Goal: Transaction & Acquisition: Book appointment/travel/reservation

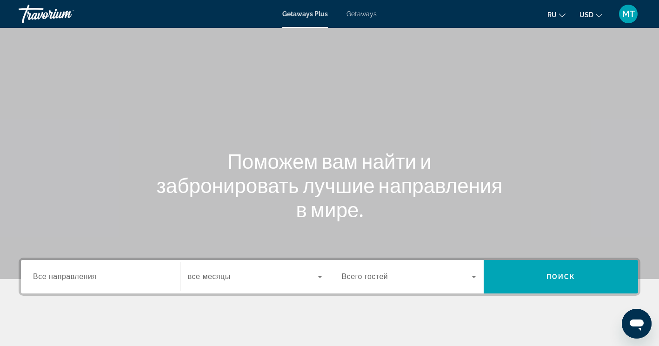
click at [51, 278] on span "Все направления" at bounding box center [65, 276] width 64 height 8
click at [51, 278] on input "Destination Все направления" at bounding box center [100, 276] width 135 height 11
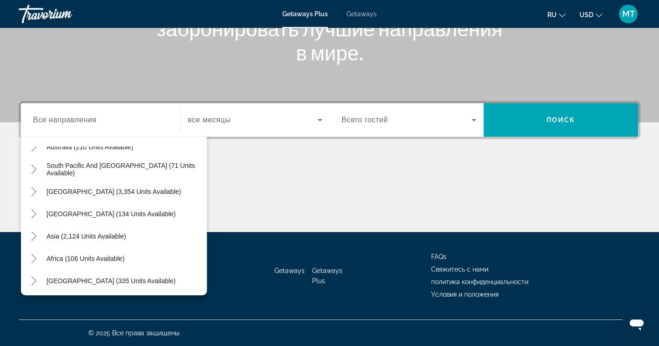
scroll to position [151, 0]
click at [31, 234] on icon "Toggle Asia (2,124 units available)" at bounding box center [33, 234] width 9 height 9
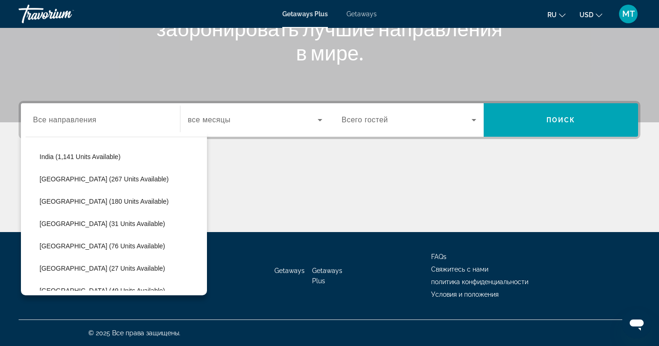
scroll to position [321, 0]
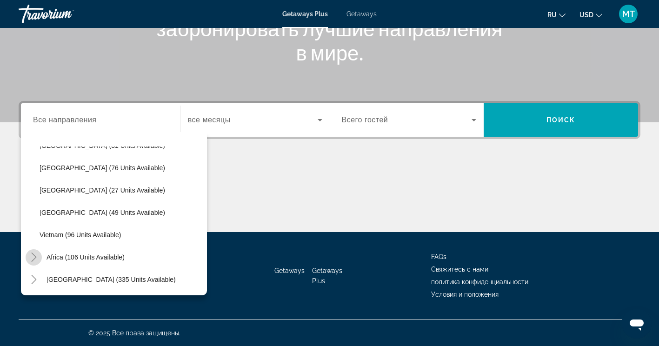
click at [26, 257] on mat-icon "Toggle Africa (106 units available)" at bounding box center [34, 257] width 16 height 16
click at [29, 283] on mat-icon "Toggle Middle East (335 units available)" at bounding box center [34, 279] width 16 height 16
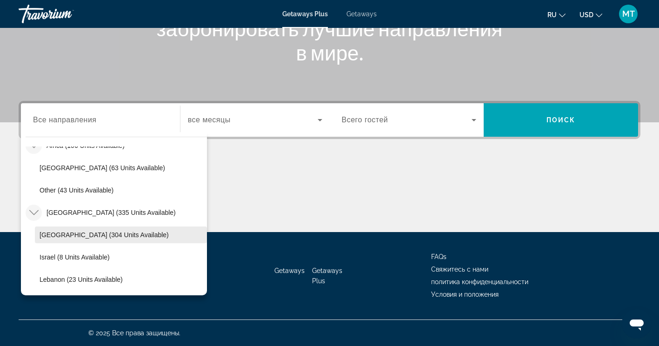
click at [87, 237] on span "Egypt (304 units available)" at bounding box center [104, 234] width 129 height 7
type input "**********"
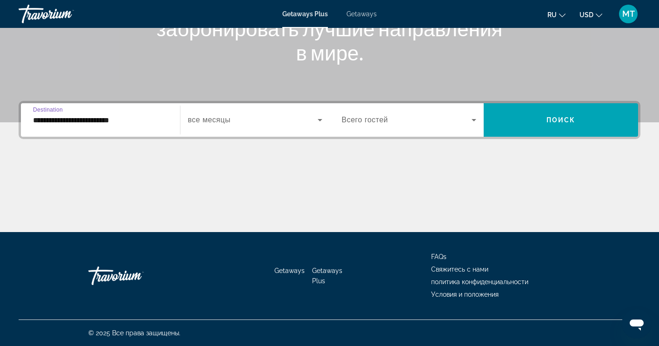
click at [264, 111] on div "Search widget" at bounding box center [255, 120] width 134 height 26
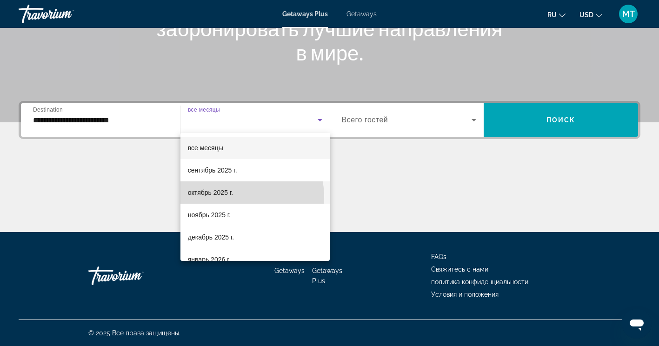
click at [245, 196] on mat-option "октябрь 2025 г." at bounding box center [254, 192] width 149 height 22
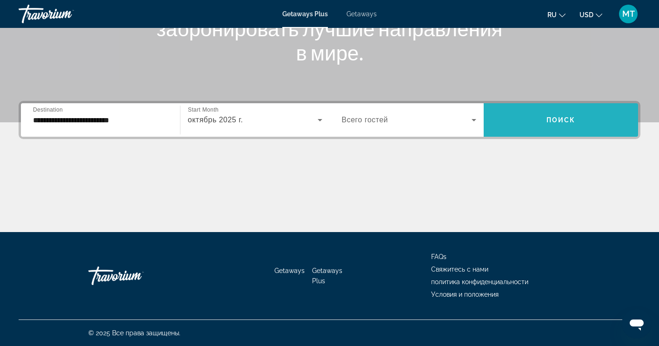
click at [535, 121] on span "Search widget" at bounding box center [560, 120] width 154 height 22
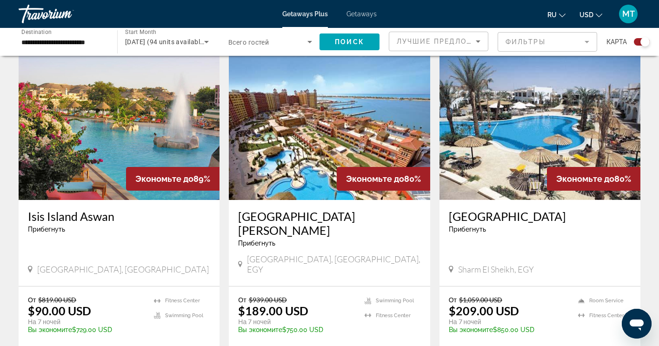
scroll to position [325, 0]
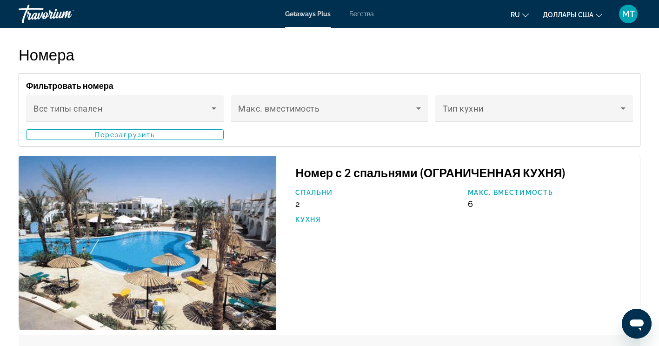
scroll to position [1395, 0]
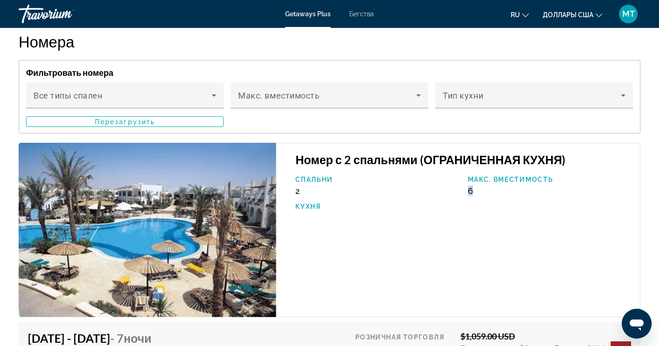
drag, startPoint x: 476, startPoint y: 225, endPoint x: 466, endPoint y: 223, distance: 10.9
click at [466, 196] on div "Макс. вместимость 6" at bounding box center [549, 186] width 172 height 20
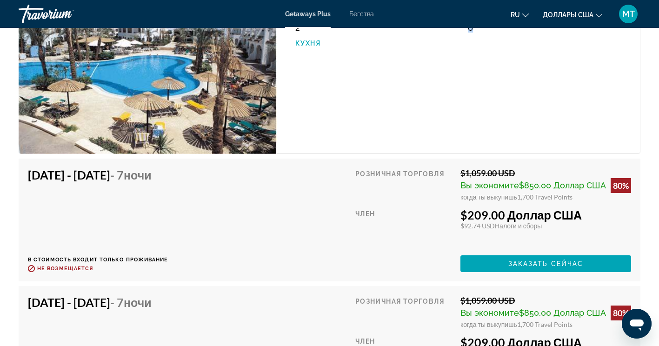
scroll to position [1580, 0]
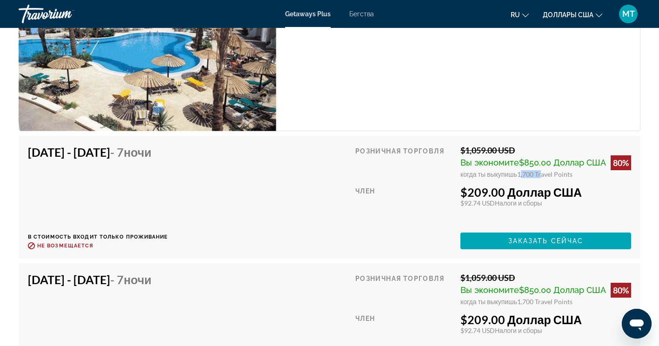
drag, startPoint x: 517, startPoint y: 206, endPoint x: 539, endPoint y: 205, distance: 21.9
click at [539, 178] on span "1,700 Travel Points" at bounding box center [544, 174] width 55 height 8
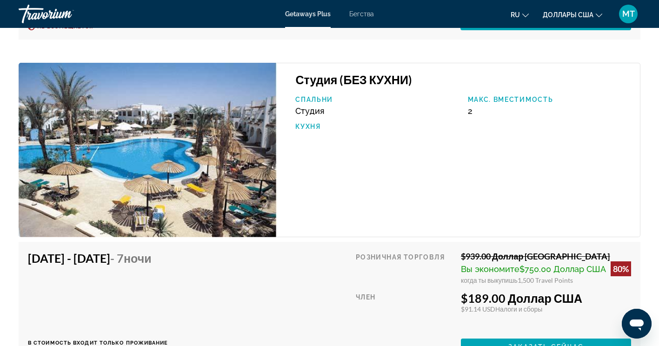
scroll to position [2185, 0]
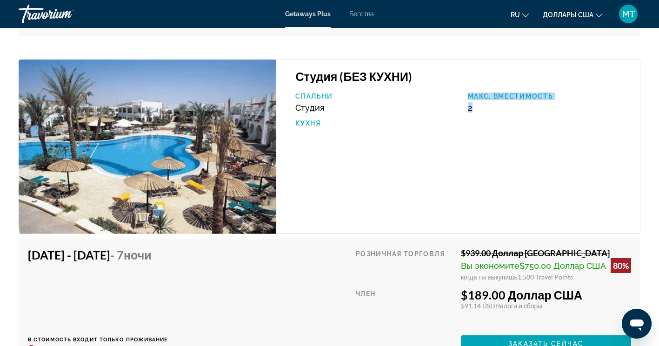
drag, startPoint x: 476, startPoint y: 138, endPoint x: 456, endPoint y: 140, distance: 19.7
click at [456, 136] on div "Спальни Студия Макс. вместимость 2 Кухня" at bounding box center [463, 115] width 344 height 44
drag, startPoint x: 456, startPoint y: 140, endPoint x: 470, endPoint y: 145, distance: 14.3
click at [470, 136] on div "Спальни Студия Макс. вместимость 2 Кухня" at bounding box center [463, 115] width 344 height 44
click at [476, 167] on div "Студия (БЕЗ КУХНИ) Спальни Студия Макс. вместимость 2 Кухня" at bounding box center [459, 147] width 364 height 174
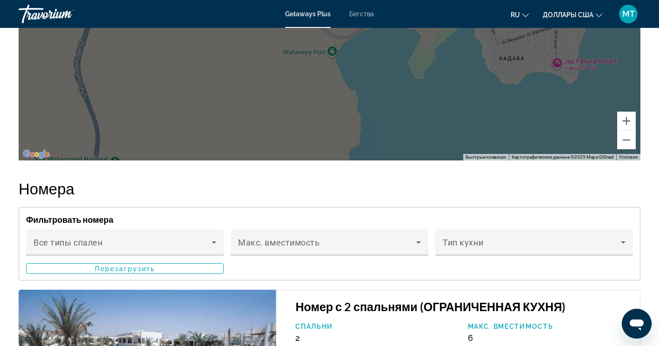
scroll to position [1426, 0]
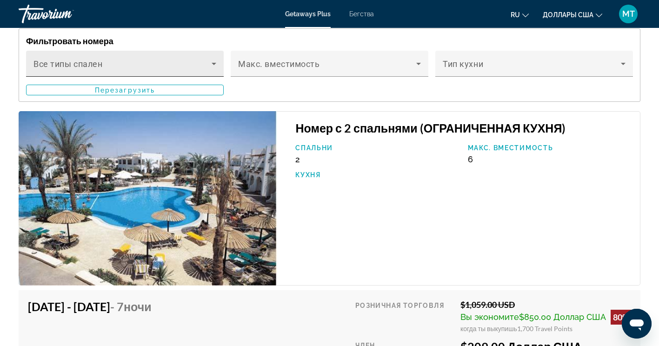
click at [212, 69] on icon "Основное содержание" at bounding box center [213, 63] width 11 height 11
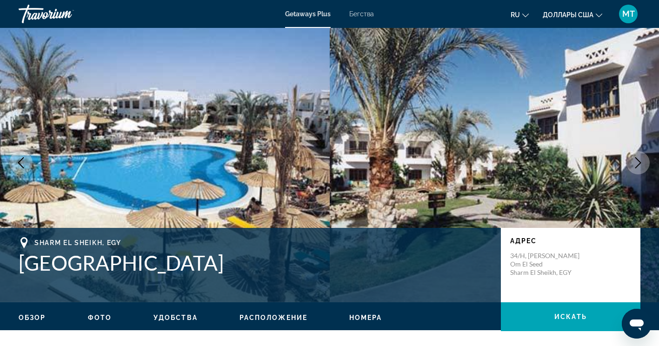
scroll to position [0, 0]
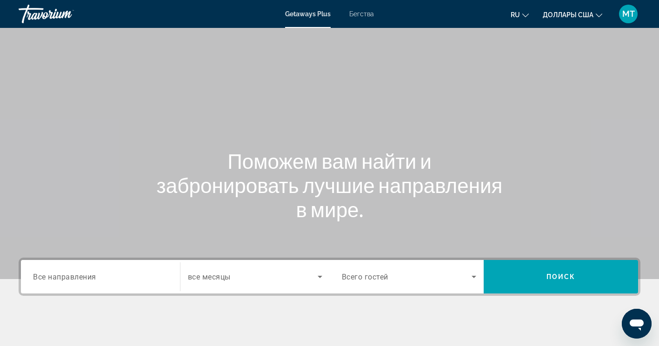
click at [107, 286] on div "Виджет поиска" at bounding box center [100, 277] width 135 height 26
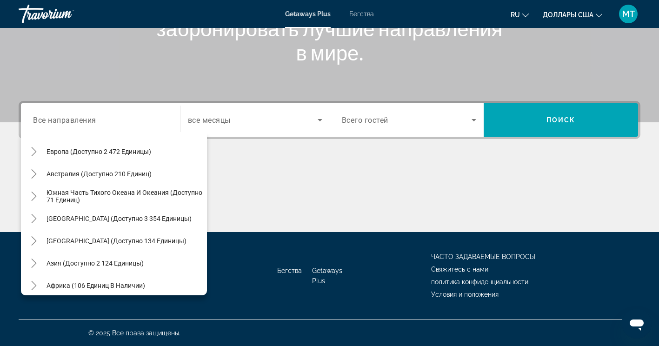
scroll to position [151, 0]
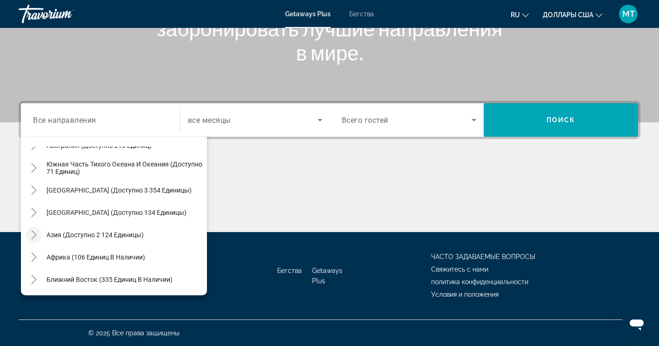
click at [37, 231] on icon "Toggle Asia (доступно 2 124 единицы)" at bounding box center [33, 234] width 9 height 9
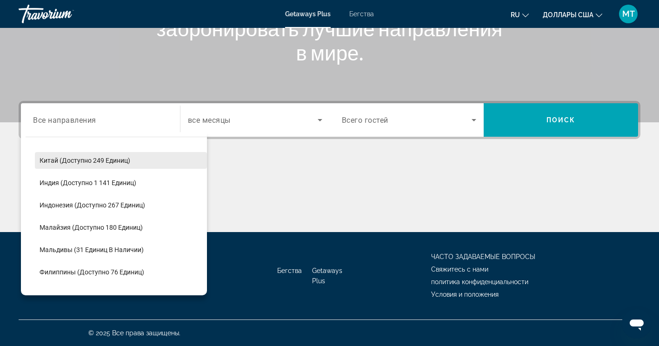
scroll to position [321, 0]
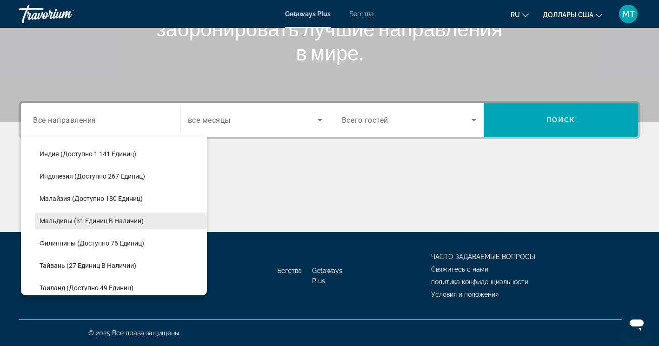
click at [82, 218] on span "Мальдивы (31 единиц в наличии)" at bounding box center [92, 220] width 104 height 7
type input "**********"
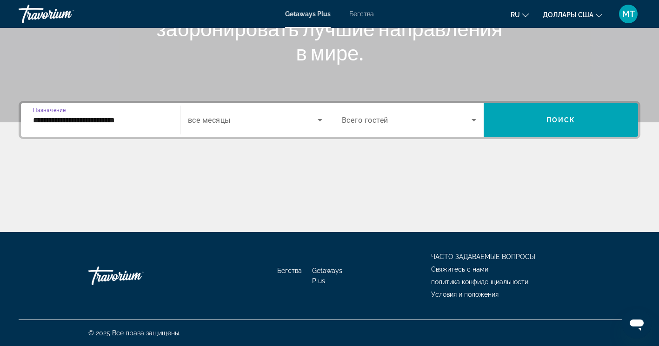
click at [288, 121] on span "Виджет поиска" at bounding box center [253, 119] width 130 height 11
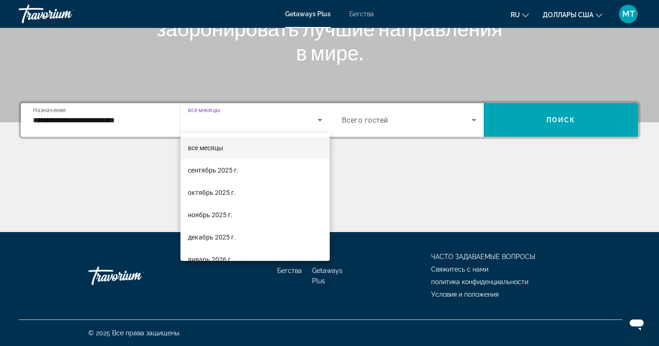
click at [492, 153] on div at bounding box center [329, 173] width 659 height 346
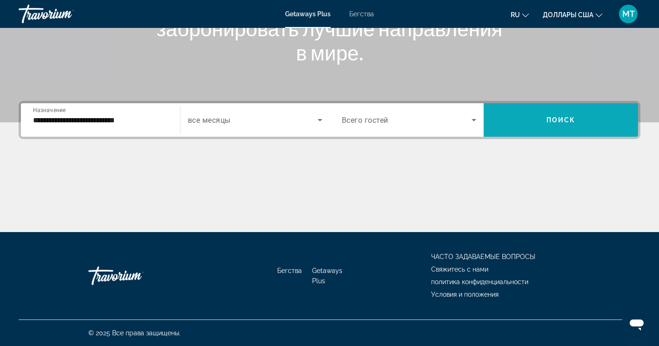
click at [564, 118] on span "Поиск" at bounding box center [560, 119] width 29 height 7
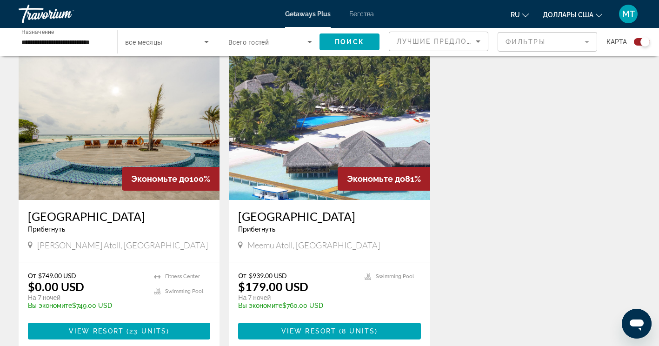
scroll to position [372, 0]
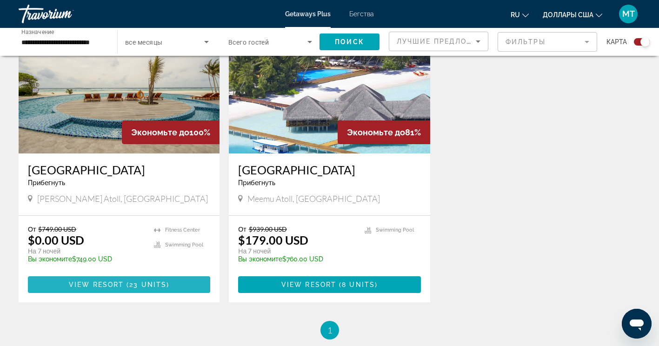
click at [131, 287] on span "23 units" at bounding box center [147, 284] width 37 height 7
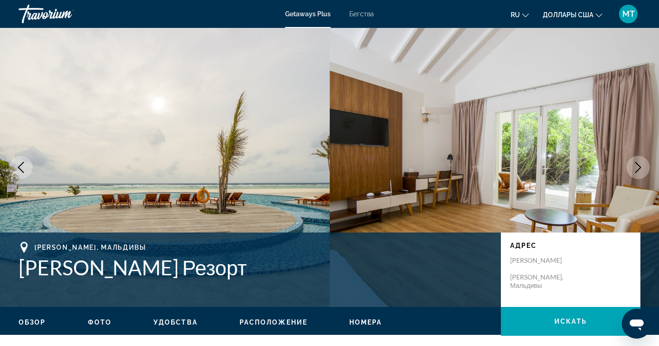
click at [633, 170] on icon "Следующее изображение" at bounding box center [637, 167] width 11 height 11
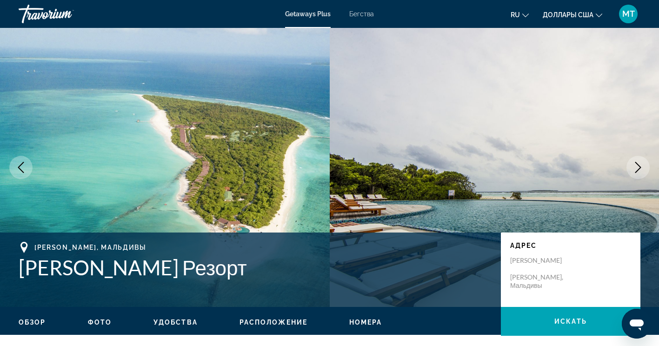
click at [633, 170] on icon "Следующее изображение" at bounding box center [637, 167] width 11 height 11
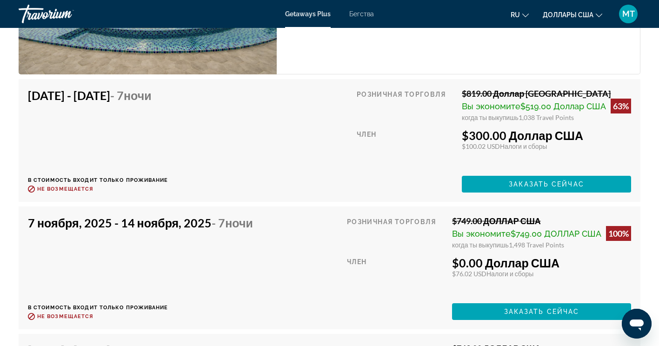
scroll to position [1999, 0]
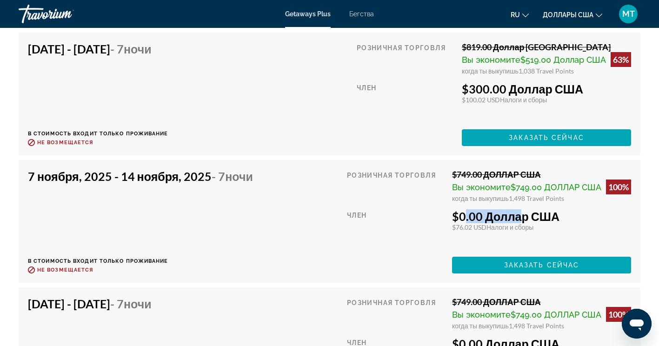
drag, startPoint x: 455, startPoint y: 222, endPoint x: 514, endPoint y: 216, distance: 59.8
click at [514, 216] on div "Розничная торговля $749.00 ДОЛЛАР США Вы экономите $749.00 ДОЛЛАР США 100% когд…" at bounding box center [489, 221] width 284 height 104
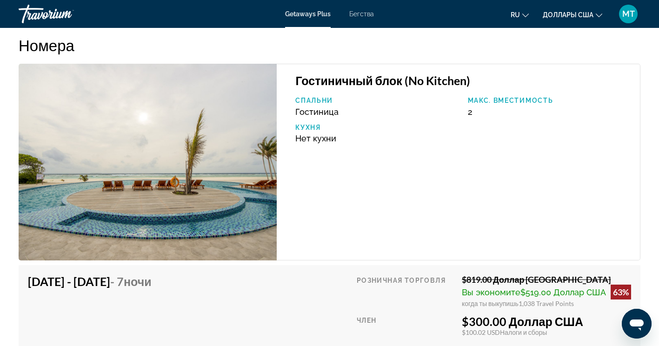
scroll to position [1952, 0]
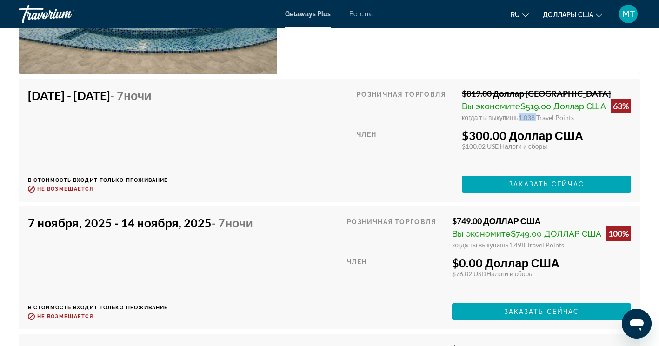
drag, startPoint x: 516, startPoint y: 122, endPoint x: 534, endPoint y: 123, distance: 18.2
click at [534, 121] on div "когда ты выкупишь 1,038 Travel Points" at bounding box center [546, 117] width 169 height 8
drag, startPoint x: 509, startPoint y: 254, endPoint x: 524, endPoint y: 256, distance: 15.5
click at [524, 249] on span "1,498 Travel Points" at bounding box center [536, 245] width 55 height 8
drag, startPoint x: 524, startPoint y: 256, endPoint x: 474, endPoint y: 268, distance: 51.2
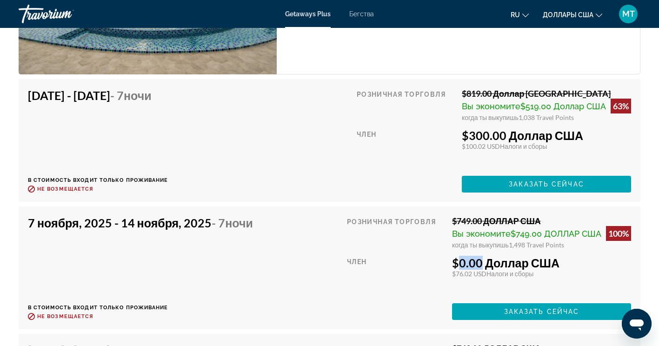
click at [474, 268] on font "$0.00 Доллар США" at bounding box center [505, 263] width 107 height 14
click at [236, 311] on div "7 ноября, 2025 - 14 ноября, 2025 - 7 ночи В стоимость входит только проживание …" at bounding box center [144, 268] width 232 height 104
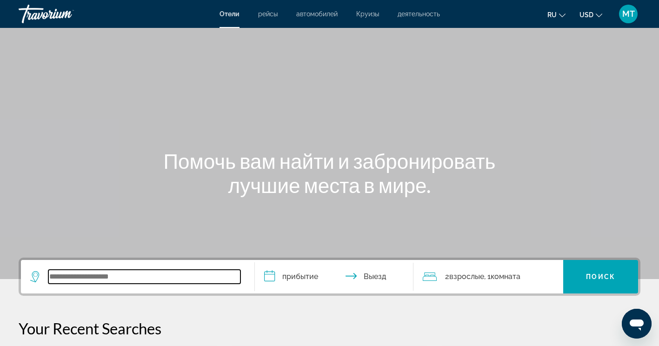
click at [93, 280] on input "Search widget" at bounding box center [144, 277] width 192 height 14
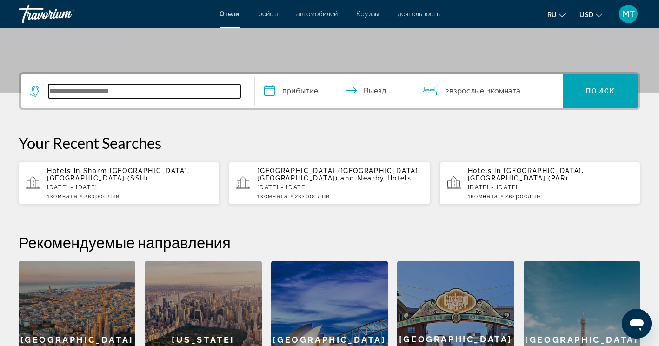
scroll to position [227, 0]
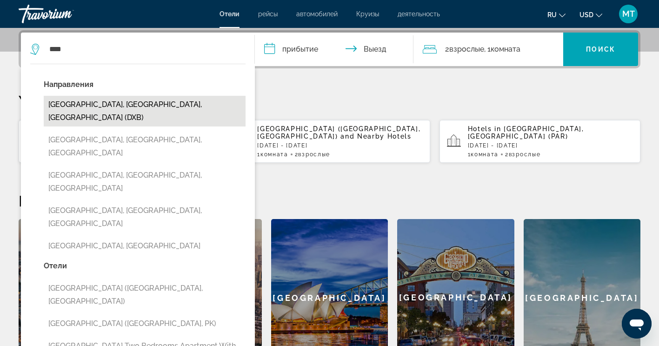
click at [84, 108] on button "[GEOGRAPHIC_DATA], [GEOGRAPHIC_DATA], [GEOGRAPHIC_DATA] (DXB)" at bounding box center [145, 111] width 202 height 31
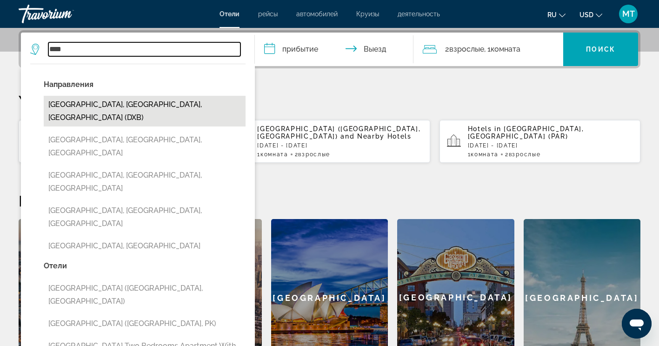
type input "**********"
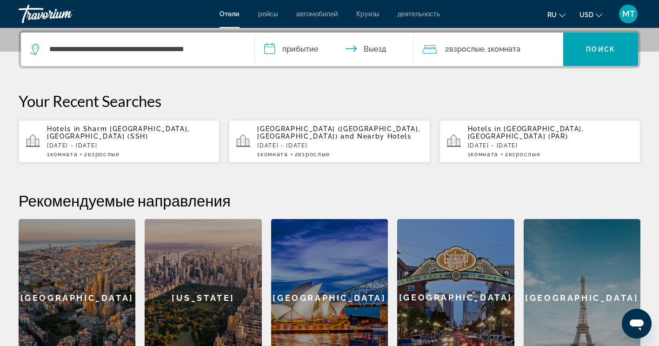
click at [302, 51] on input "**********" at bounding box center [336, 51] width 163 height 36
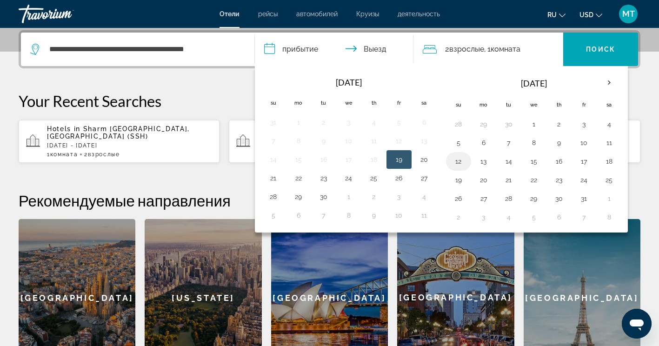
click at [461, 155] on td "12" at bounding box center [458, 161] width 25 height 19
click at [436, 160] on td "20" at bounding box center [423, 159] width 25 height 19
click at [455, 161] on button "12" at bounding box center [458, 161] width 15 height 13
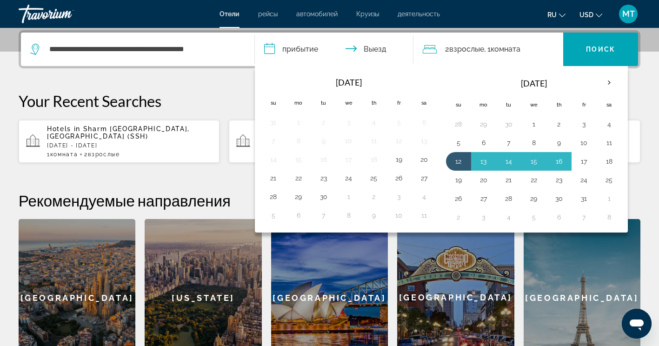
click at [584, 157] on button "17" at bounding box center [583, 161] width 15 height 13
type input "**********"
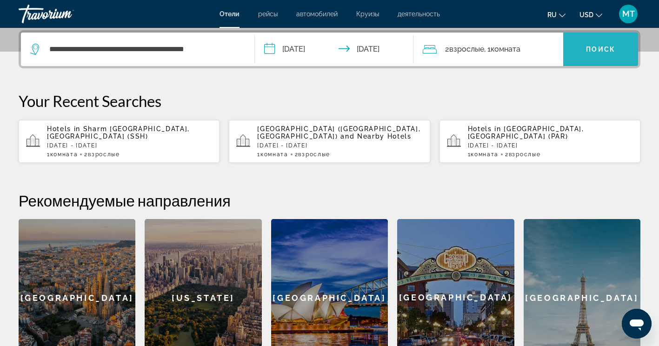
click at [591, 55] on span "Search widget" at bounding box center [600, 49] width 75 height 22
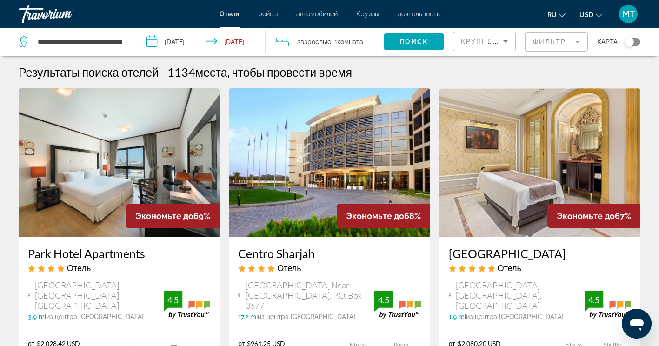
drag, startPoint x: 172, startPoint y: 73, endPoint x: 192, endPoint y: 73, distance: 20.5
click at [192, 73] on h2 "1134 места, чтобы провести время" at bounding box center [259, 72] width 185 height 14
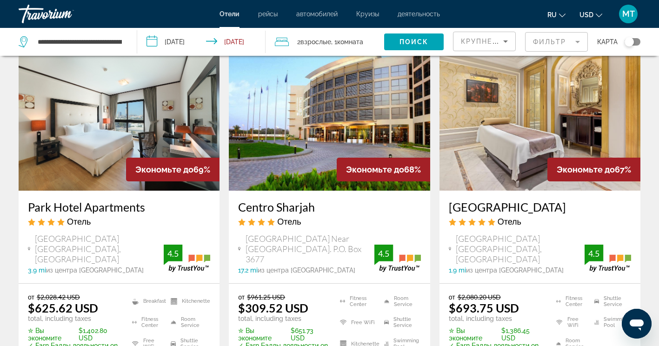
drag, startPoint x: 450, startPoint y: 223, endPoint x: 489, endPoint y: 222, distance: 39.1
click at [489, 222] on div "Al Habtoor Palace Отель Sheikh Zayed Road Al Habtoor City, Dubai 1.9 mi из цент…" at bounding box center [539, 237] width 201 height 93
drag, startPoint x: 449, startPoint y: 264, endPoint x: 471, endPoint y: 259, distance: 22.7
click at [471, 259] on div "Al Habtoor Palace Отель Sheikh Zayed Road Al Habtoor City, Dubai 1.9 mi из цент…" at bounding box center [539, 237] width 201 height 93
drag, startPoint x: 471, startPoint y: 259, endPoint x: 514, endPoint y: 295, distance: 55.5
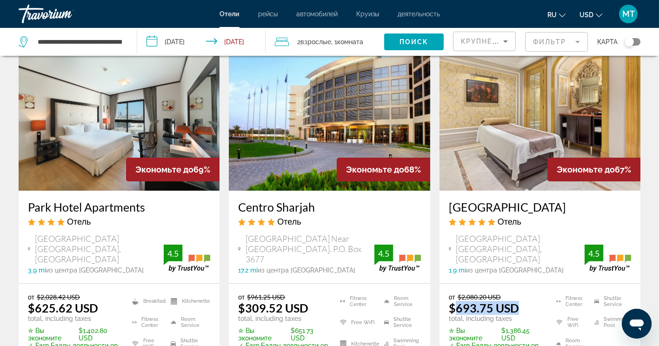
click at [514, 301] on ins "$693.75 USD" at bounding box center [484, 308] width 70 height 14
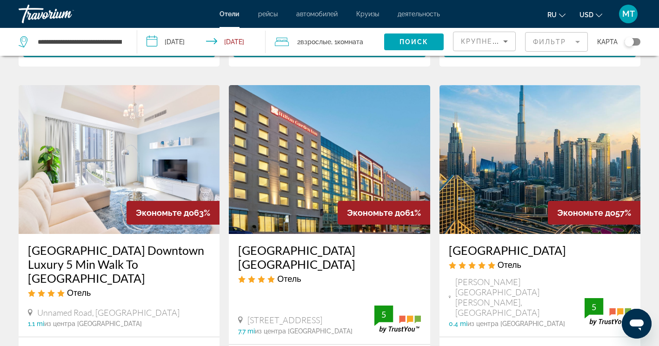
scroll to position [418, 0]
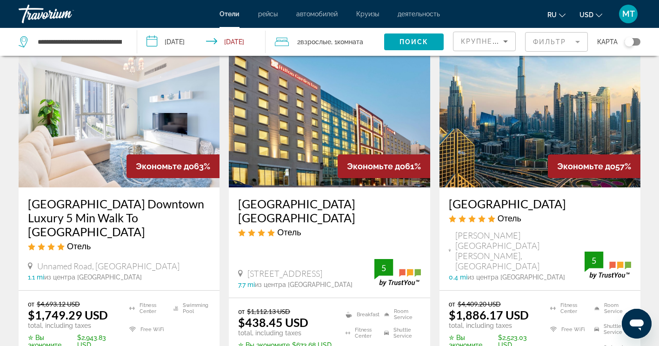
drag, startPoint x: 447, startPoint y: 195, endPoint x: 610, endPoint y: 186, distance: 163.4
click at [610, 187] on div "Kempinski The Boulevard Dubai Отель Sheikh Mohammed Bin Rashid Boulevard, Dubai…" at bounding box center [539, 238] width 201 height 103
drag, startPoint x: 457, startPoint y: 293, endPoint x: 496, endPoint y: 291, distance: 38.7
click at [496, 308] on ins "$1,886.17 USD" at bounding box center [489, 315] width 80 height 14
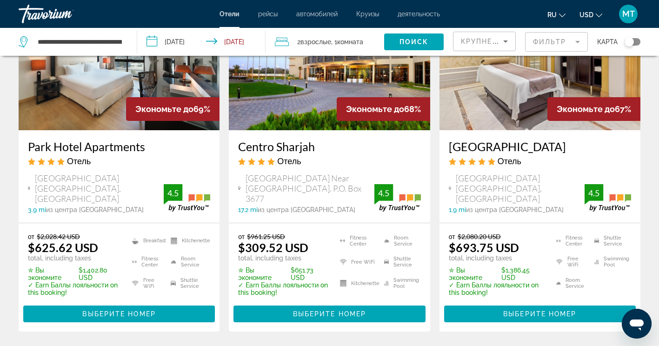
scroll to position [93, 0]
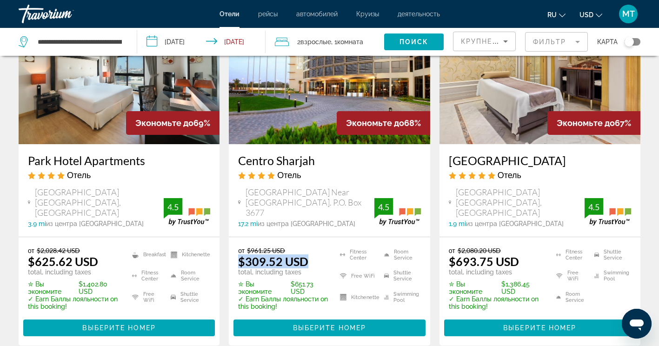
drag, startPoint x: 239, startPoint y: 247, endPoint x: 304, endPoint y: 244, distance: 64.2
click at [304, 254] on ins "$309.52 USD" at bounding box center [273, 261] width 70 height 14
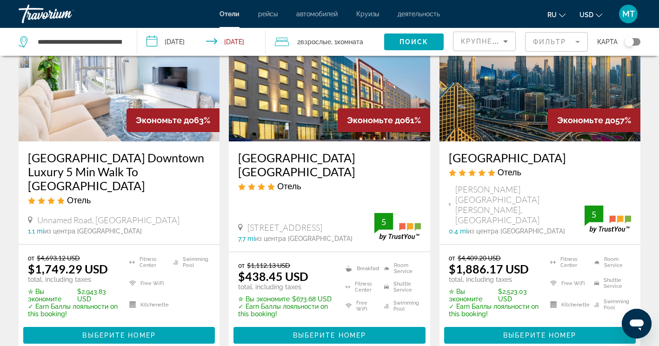
scroll to position [465, 0]
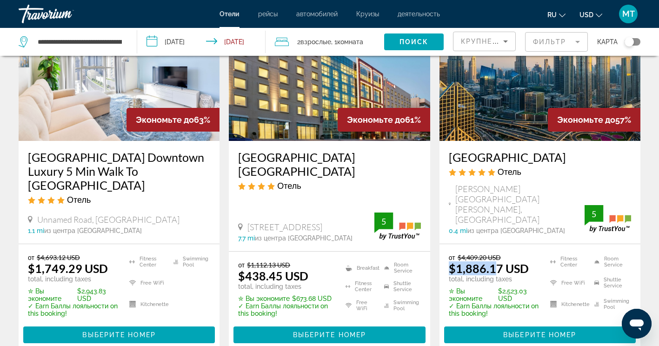
drag, startPoint x: 450, startPoint y: 241, endPoint x: 497, endPoint y: 239, distance: 47.0
click at [497, 261] on ins "$1,886.17 USD" at bounding box center [489, 268] width 80 height 14
drag, startPoint x: 497, startPoint y: 239, endPoint x: 490, endPoint y: 229, distance: 12.4
click at [490, 253] on p "от $4,409.20 USD" at bounding box center [494, 257] width 90 height 8
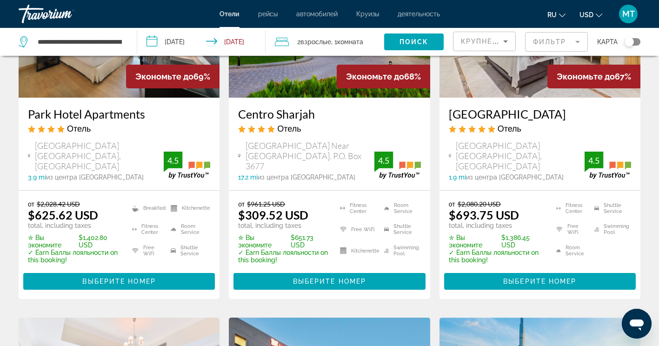
scroll to position [0, 0]
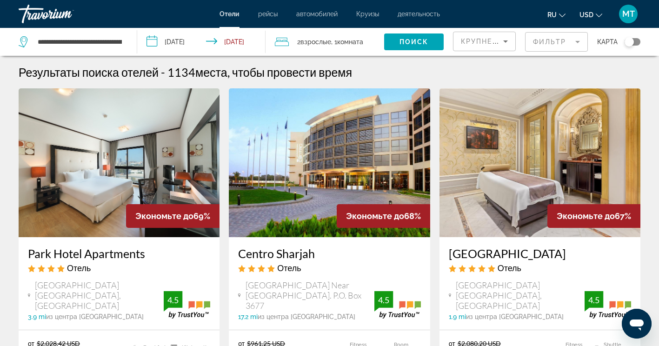
click at [366, 13] on span "Круизы" at bounding box center [367, 13] width 23 height 7
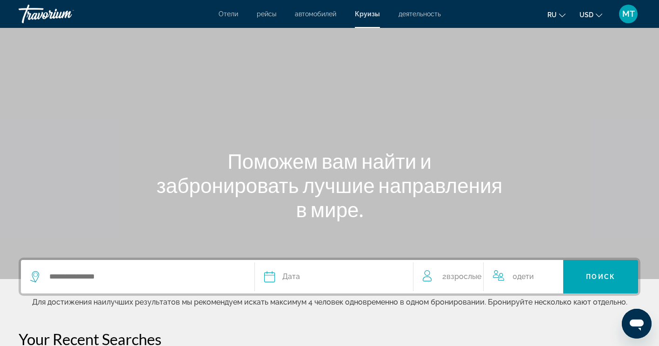
click at [35, 278] on icon "Search widget" at bounding box center [35, 276] width 11 height 11
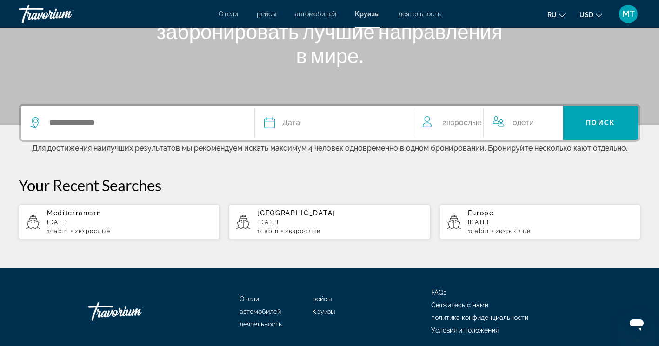
scroll to position [190, 0]
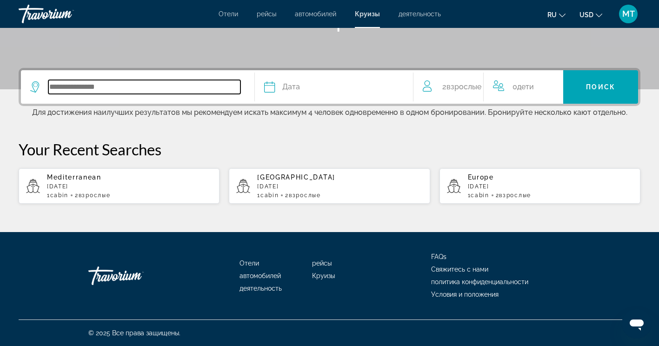
click at [80, 92] on input "Search widget" at bounding box center [144, 87] width 192 height 14
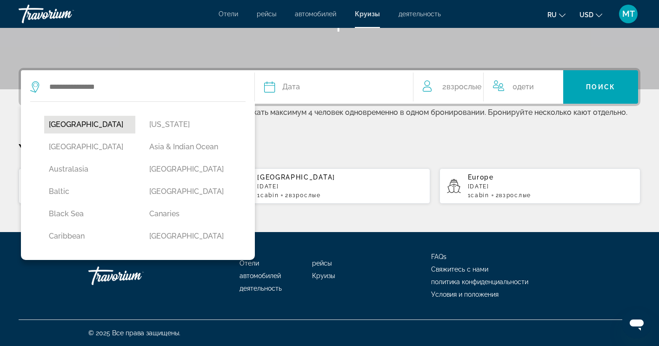
click at [68, 121] on button "Africa" at bounding box center [89, 125] width 91 height 18
type input "******"
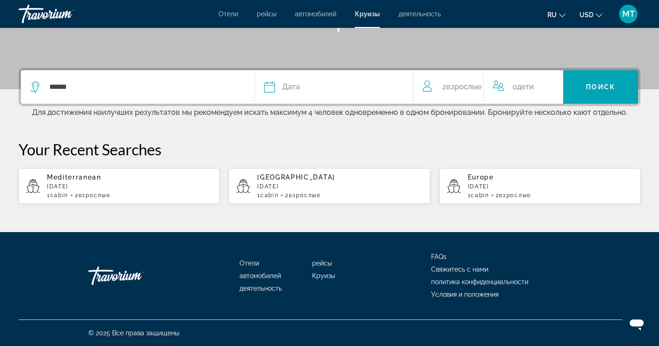
click at [277, 85] on div "Дата" at bounding box center [334, 86] width 140 height 13
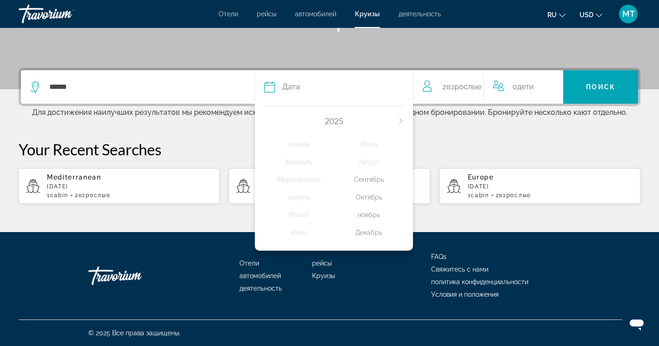
click at [370, 211] on div "ноябрь" at bounding box center [369, 214] width 70 height 17
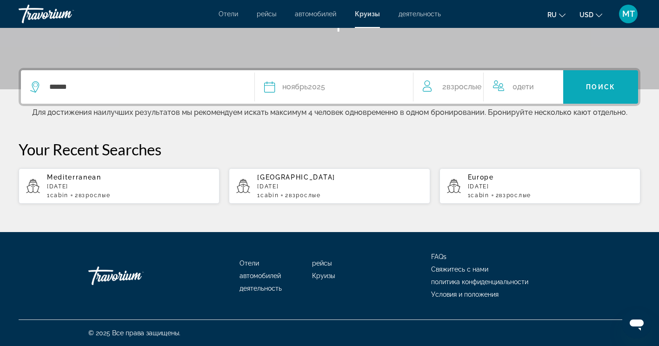
click at [579, 80] on span "Search widget" at bounding box center [600, 87] width 75 height 22
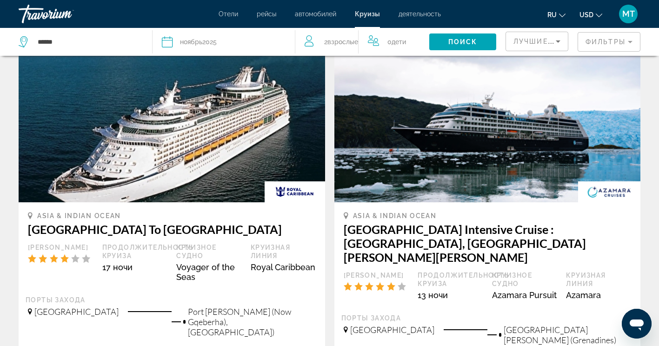
scroll to position [46, 0]
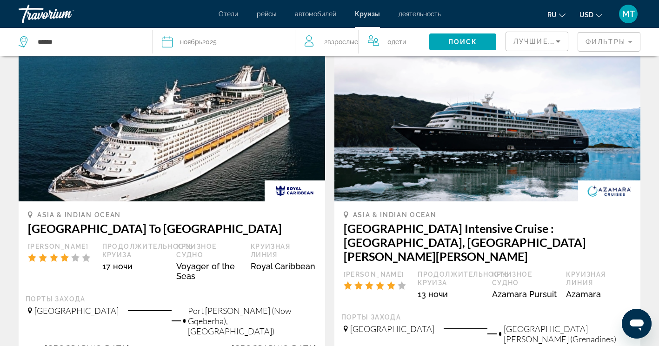
drag, startPoint x: 30, startPoint y: 270, endPoint x: 88, endPoint y: 269, distance: 58.1
click at [88, 262] on div "Main content" at bounding box center [60, 257] width 65 height 9
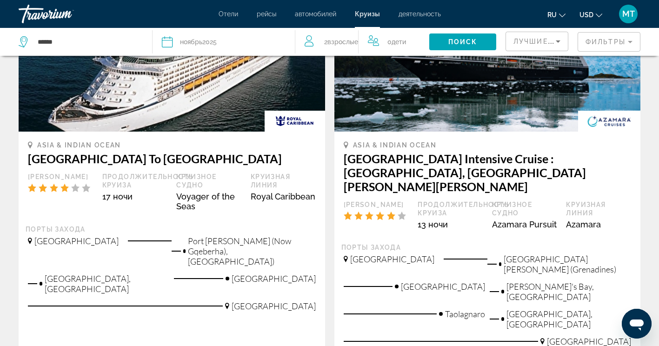
scroll to position [139, 0]
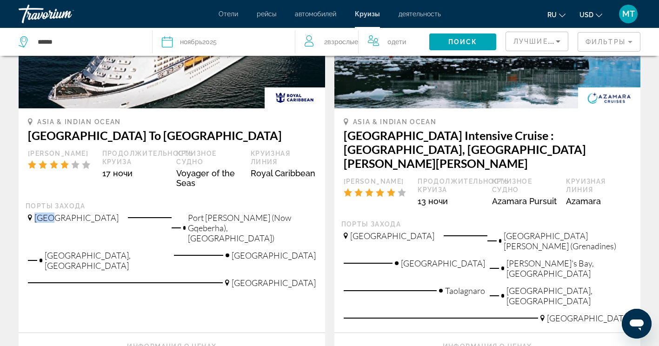
drag, startPoint x: 33, startPoint y: 215, endPoint x: 53, endPoint y: 216, distance: 20.5
click at [53, 216] on div "Cape Town" at bounding box center [100, 220] width 144 height 17
drag, startPoint x: 282, startPoint y: 262, endPoint x: 313, endPoint y: 262, distance: 31.6
click at [313, 278] on span "Singapore" at bounding box center [273, 283] width 84 height 10
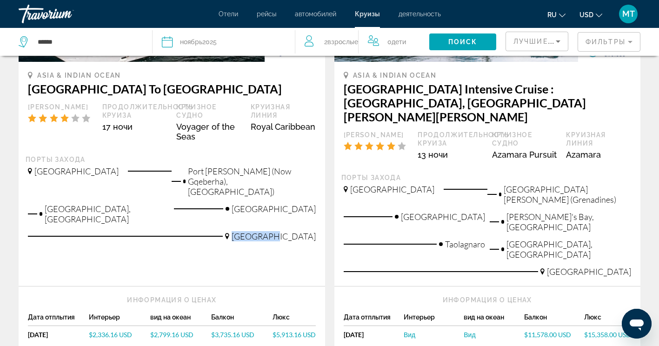
scroll to position [0, 0]
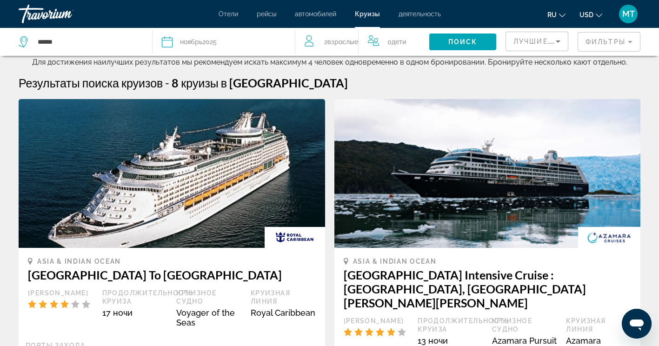
click at [420, 12] on span "деятельность" at bounding box center [419, 13] width 42 height 7
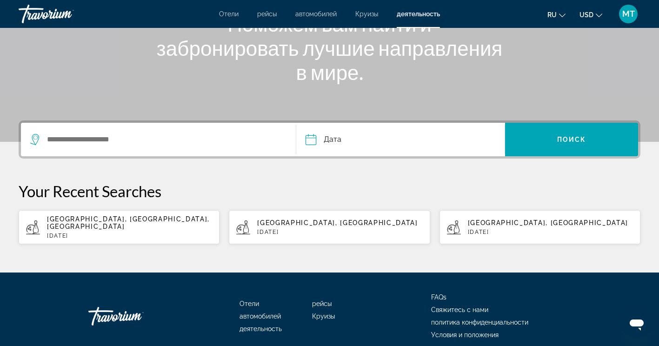
scroll to position [139, 0]
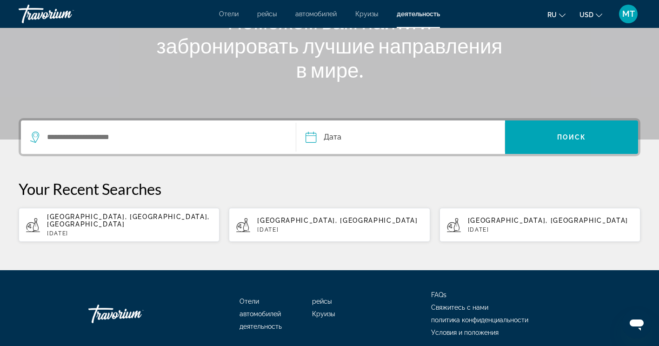
click at [143, 146] on div "Search widget" at bounding box center [158, 136] width 256 height 33
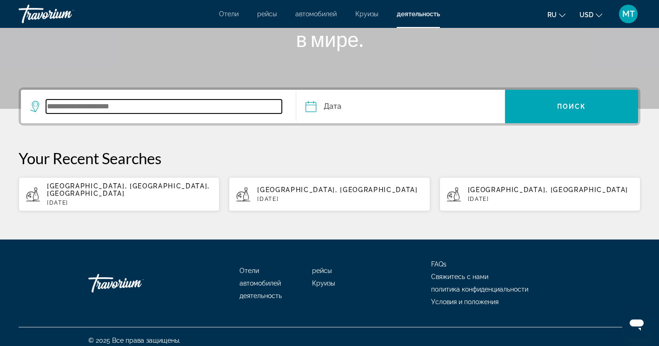
click at [138, 106] on input "Search widget" at bounding box center [164, 106] width 236 height 14
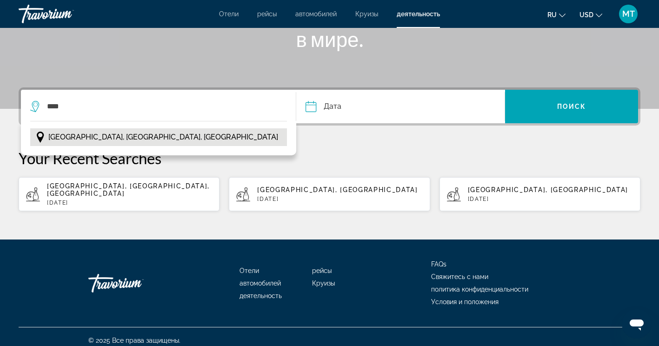
click at [137, 133] on span "[GEOGRAPHIC_DATA], [GEOGRAPHIC_DATA], [GEOGRAPHIC_DATA]" at bounding box center [163, 137] width 230 height 13
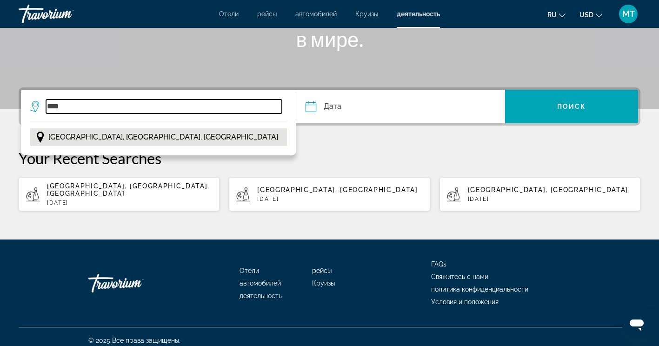
type input "**********"
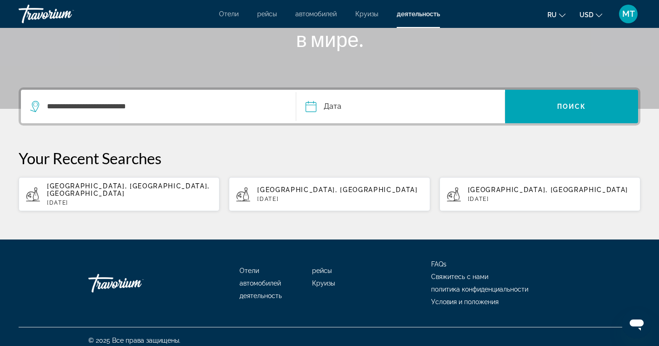
click at [330, 102] on input "Date" at bounding box center [354, 108] width 103 height 36
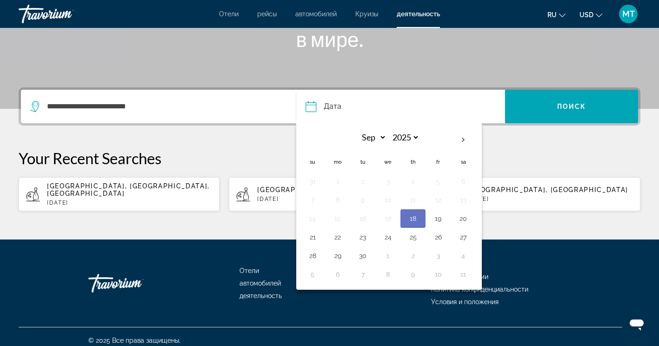
click at [433, 240] on button "26" at bounding box center [437, 237] width 15 height 13
type input "**********"
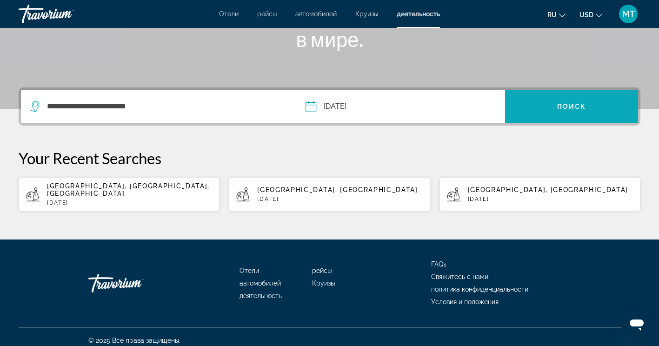
click at [555, 114] on span "Search widget" at bounding box center [571, 106] width 133 height 22
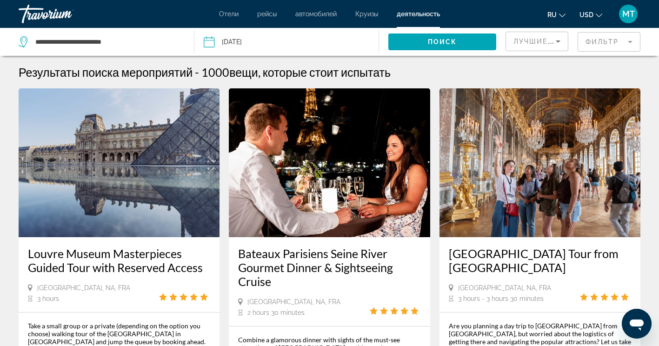
drag, startPoint x: 199, startPoint y: 68, endPoint x: 228, endPoint y: 70, distance: 28.9
click at [228, 70] on div "Результаты поиска мероприятий - 1000 вещи, которые стоит испытать" at bounding box center [330, 72] width 622 height 14
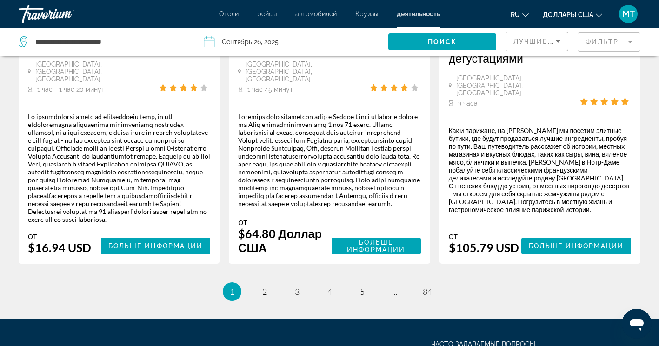
scroll to position [1624, 0]
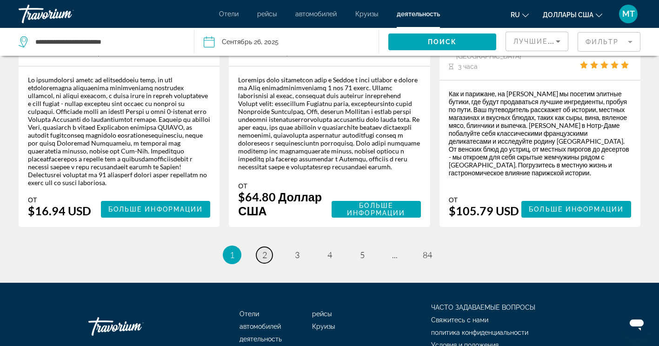
click at [265, 250] on span "2" at bounding box center [264, 255] width 5 height 10
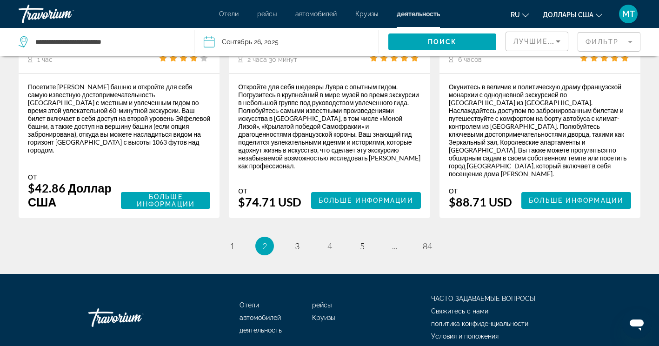
scroll to position [1679, 0]
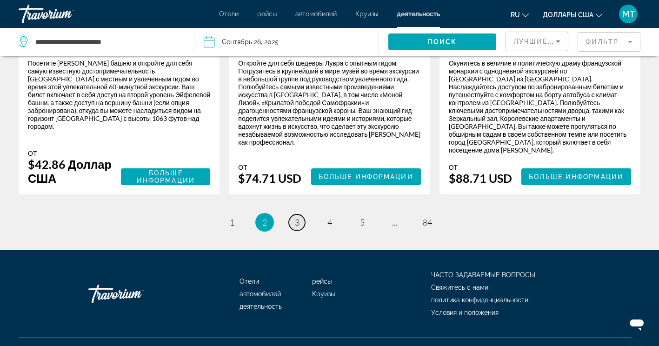
click at [293, 214] on link "страница 3" at bounding box center [297, 222] width 16 height 16
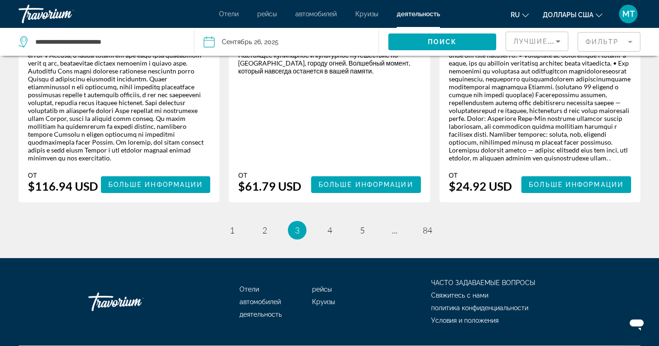
scroll to position [2083, 0]
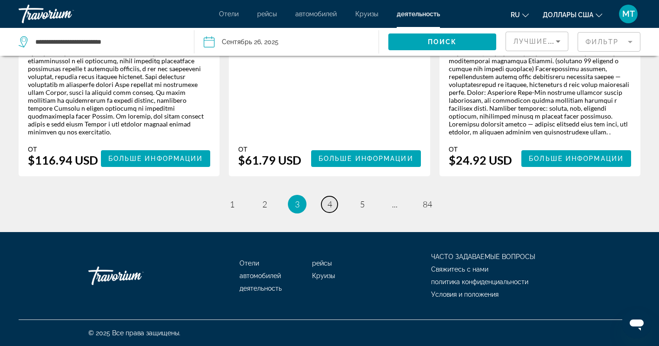
click at [331, 207] on span "4" at bounding box center [329, 204] width 5 height 10
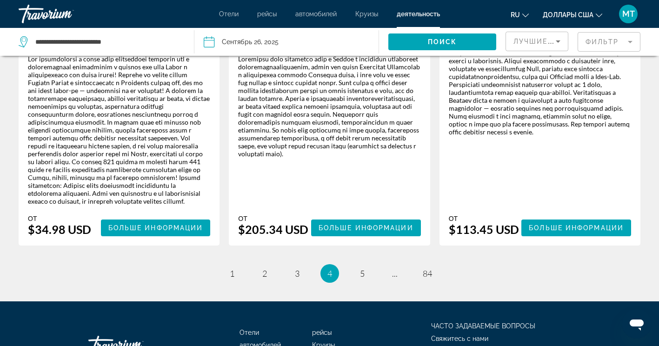
scroll to position [1710, 0]
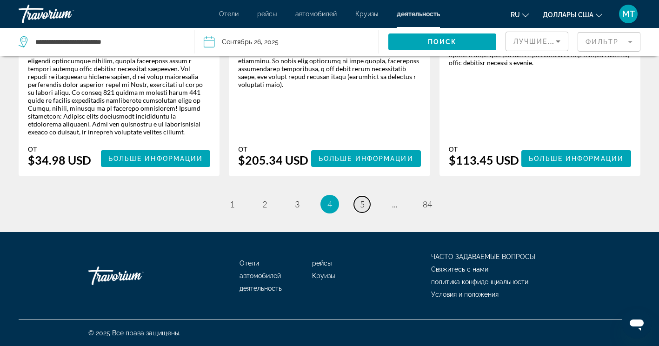
click at [362, 201] on span "5" at bounding box center [362, 204] width 5 height 10
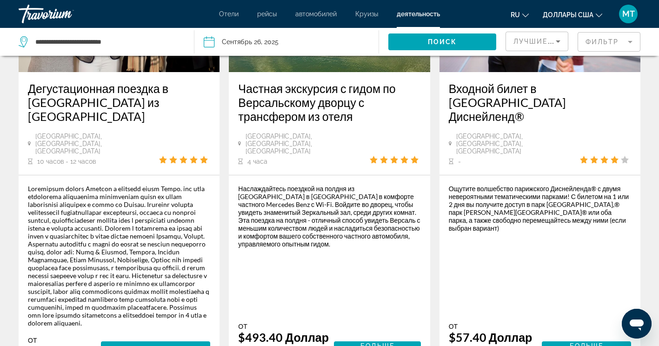
scroll to position [232, 0]
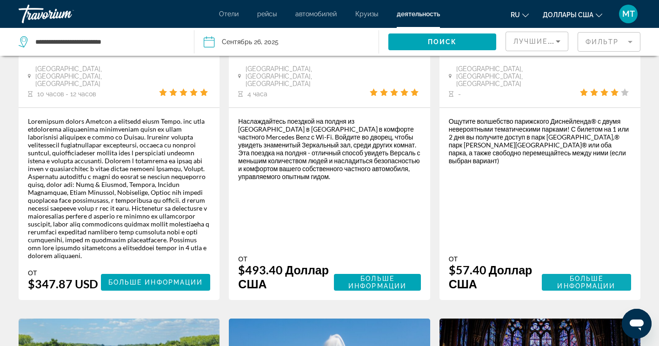
click at [597, 275] on span "Больше информации" at bounding box center [586, 282] width 58 height 15
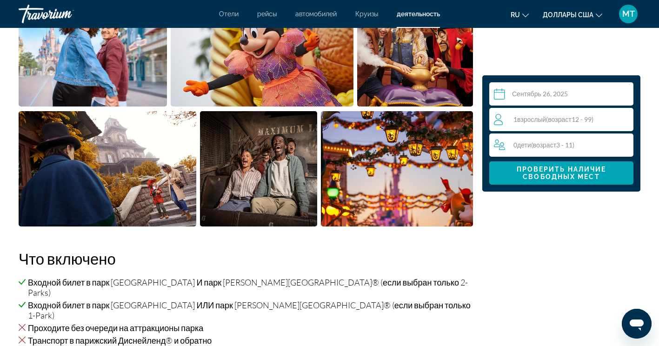
scroll to position [511, 0]
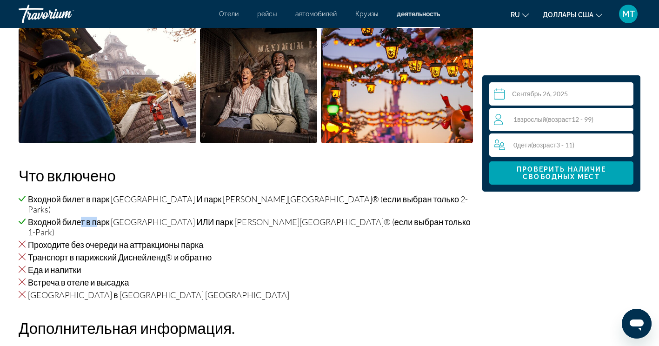
drag, startPoint x: 83, startPoint y: 204, endPoint x: 99, endPoint y: 204, distance: 16.3
click at [99, 204] on ul "Входной билет в парк Диснейленд® И парк Walt Disney Studios® (если выбран тольк…" at bounding box center [246, 215] width 454 height 43
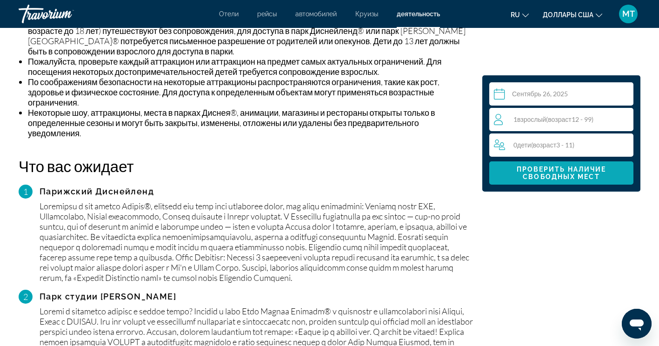
scroll to position [976, 0]
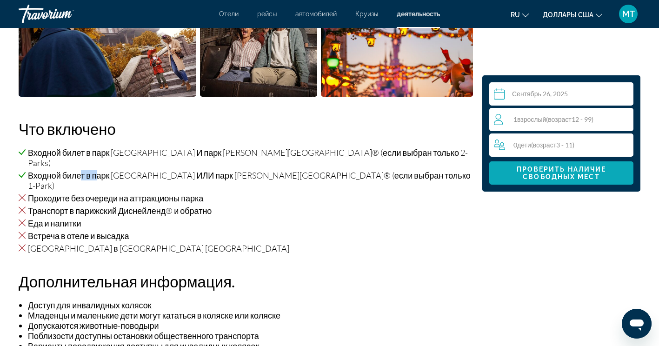
click at [571, 182] on span "Основное содержание" at bounding box center [561, 173] width 144 height 22
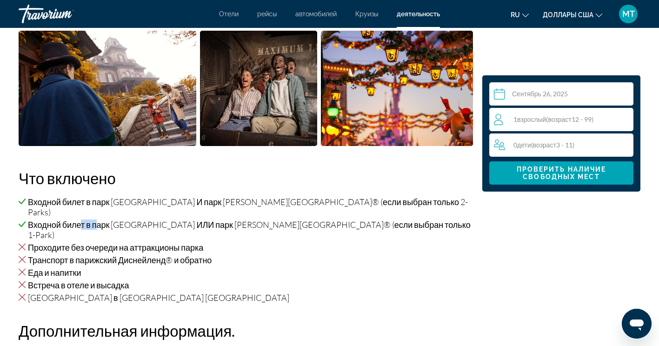
scroll to position [507, 0]
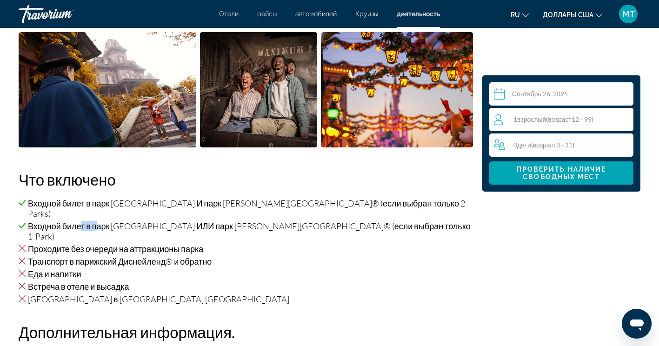
click at [562, 116] on span "возраст" at bounding box center [559, 119] width 23 height 8
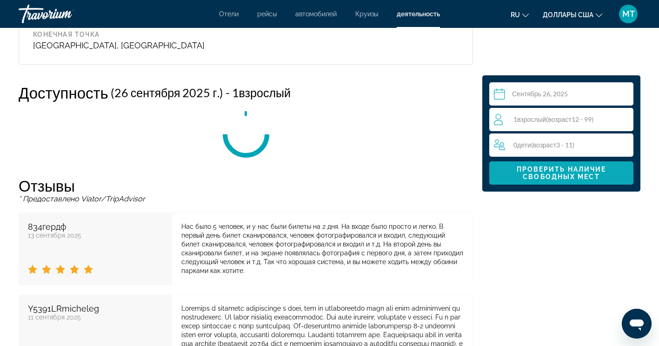
scroll to position [1623, 0]
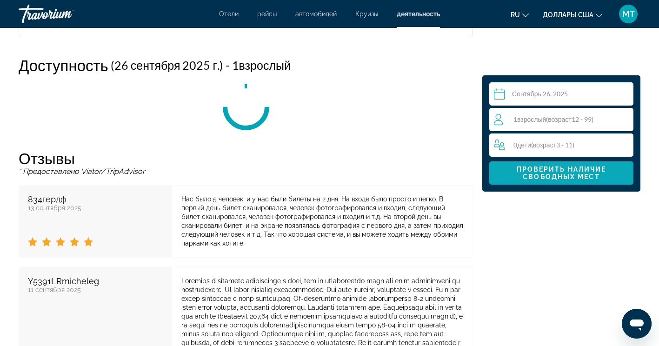
click at [541, 174] on span "Проверить наличие свободных мест" at bounding box center [561, 172] width 90 height 15
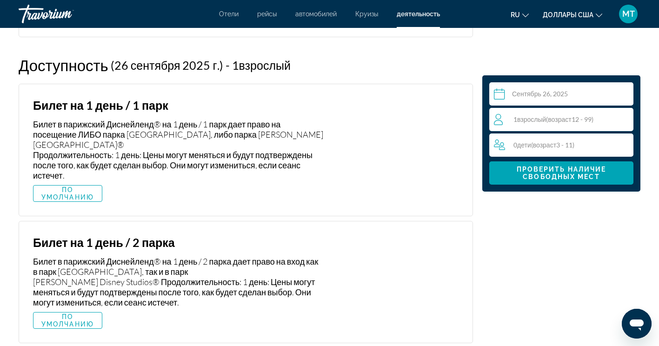
click at [593, 119] on span "( возраст 12 - 99)" at bounding box center [569, 119] width 47 height 8
click at [625, 119] on icon "Приращение взрослых" at bounding box center [624, 118] width 8 height 11
click at [626, 120] on icon "Приращение взрослых" at bounding box center [624, 118] width 8 height 11
click at [623, 146] on icon "Дочерние элементы" at bounding box center [624, 144] width 8 height 11
click at [80, 313] on span "ПО УМОЛЧАНИЮ" at bounding box center [67, 320] width 54 height 15
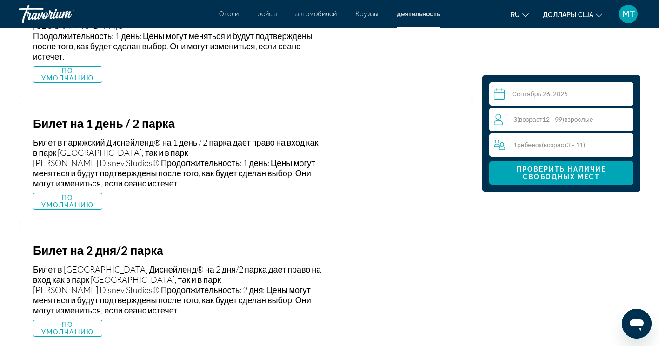
scroll to position [1809, 0]
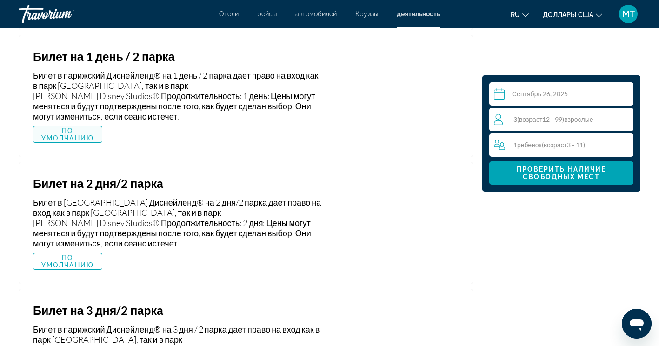
click at [59, 127] on span "ПО УМОЛЧАНИЮ" at bounding box center [67, 134] width 54 height 15
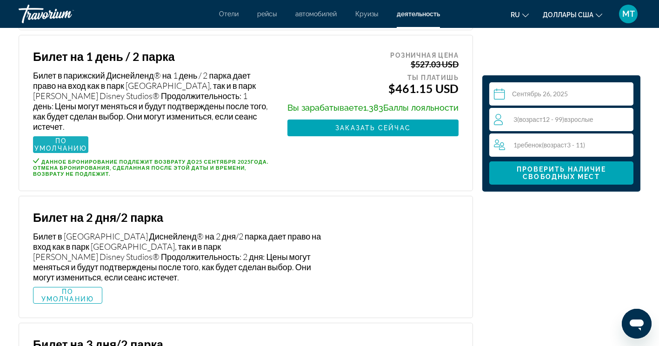
click at [59, 137] on span "ПО УМОЛЧАНИЮ" at bounding box center [60, 144] width 53 height 15
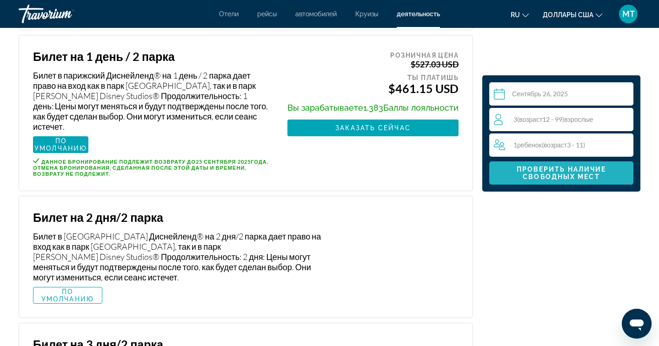
click at [594, 175] on span "Проверить наличие свободных мест" at bounding box center [561, 172] width 90 height 15
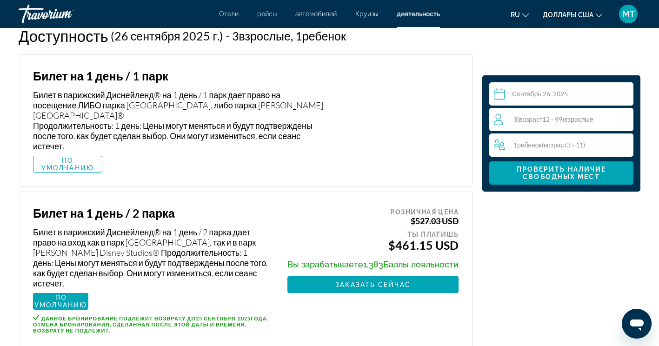
scroll to position [1669, 0]
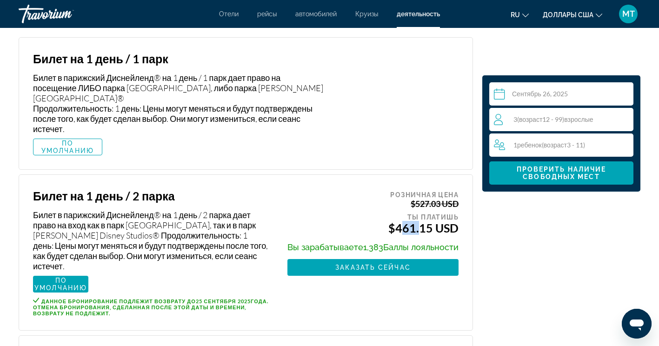
drag, startPoint x: 398, startPoint y: 218, endPoint x: 415, endPoint y: 219, distance: 16.8
click at [415, 221] on font "$461.15 USD" at bounding box center [423, 228] width 70 height 14
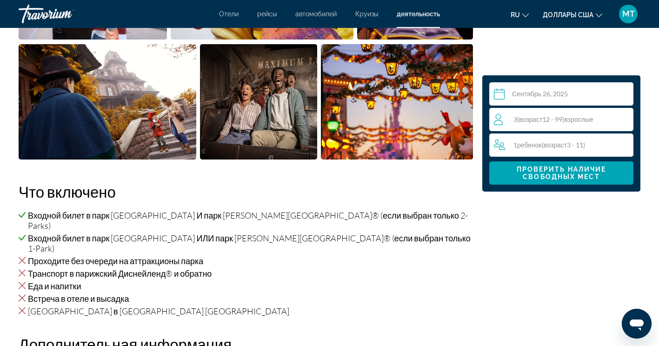
scroll to position [461, 0]
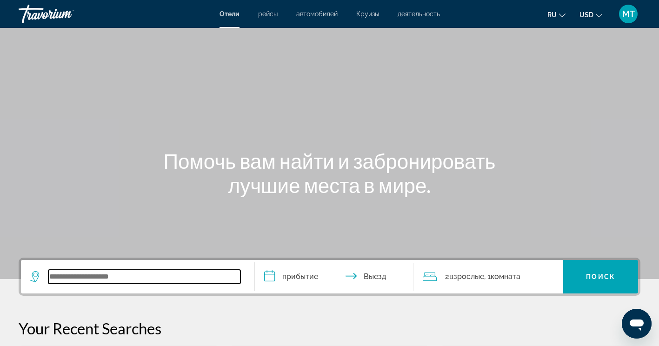
click at [65, 271] on input "Search widget" at bounding box center [144, 277] width 192 height 14
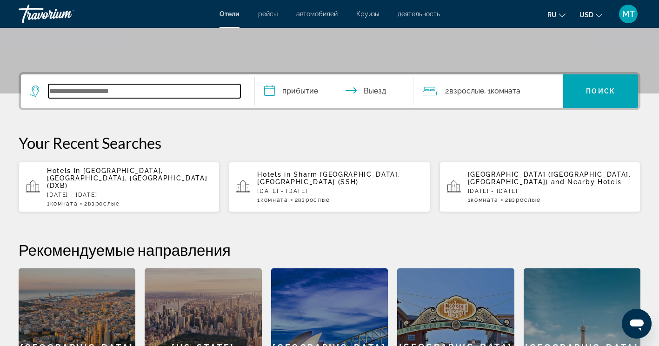
scroll to position [227, 0]
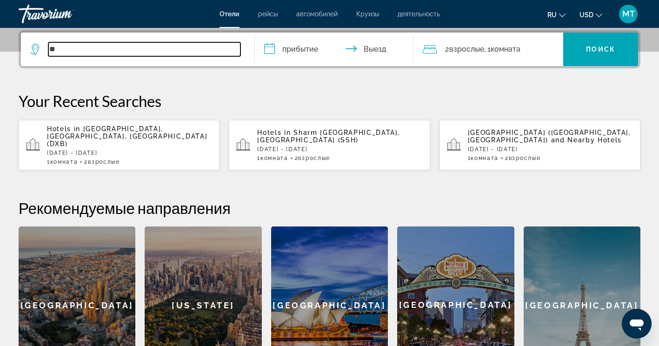
type input "*"
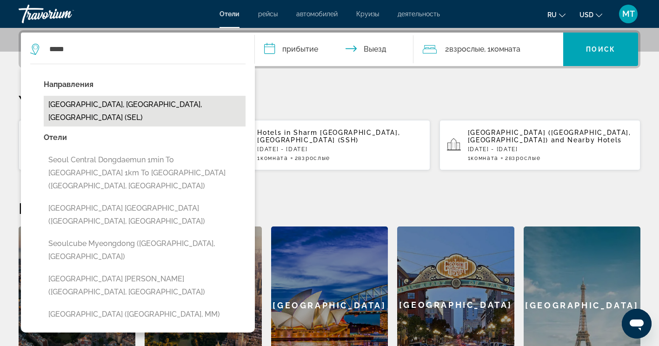
click at [165, 109] on button "[GEOGRAPHIC_DATA], [GEOGRAPHIC_DATA], [GEOGRAPHIC_DATA] (SEL)" at bounding box center [145, 111] width 202 height 31
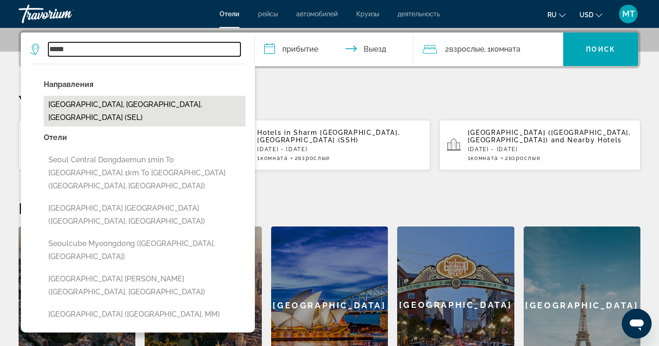
type input "**********"
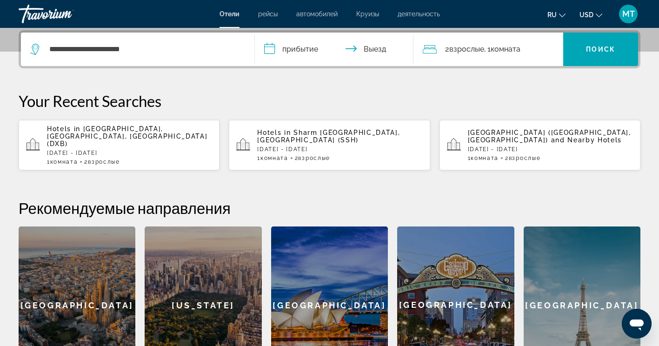
click at [309, 47] on input "**********" at bounding box center [336, 51] width 163 height 36
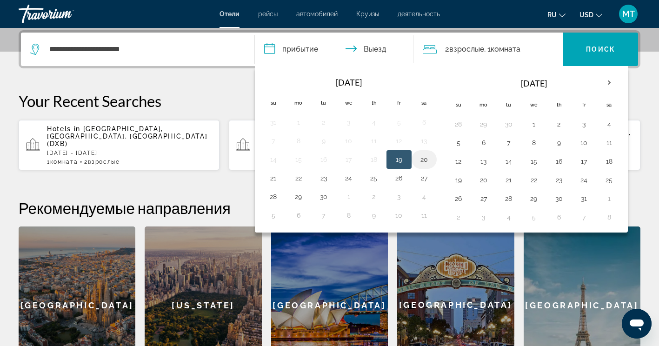
click at [427, 158] on button "20" at bounding box center [424, 159] width 15 height 13
click at [271, 176] on button "21" at bounding box center [273, 178] width 15 height 13
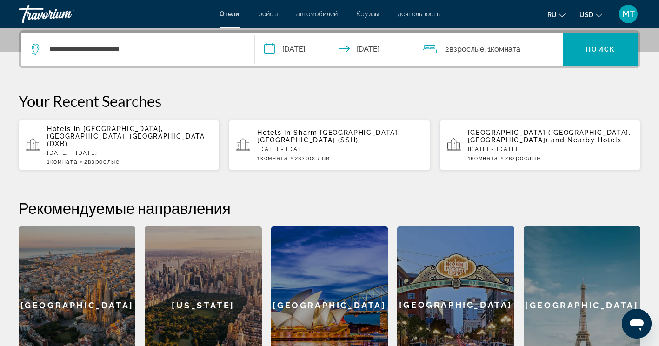
click at [376, 46] on input "**********" at bounding box center [336, 51] width 163 height 36
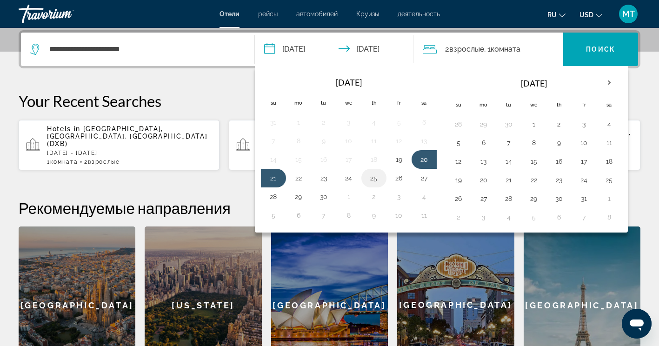
click at [365, 179] on td "25" at bounding box center [373, 178] width 25 height 19
click at [370, 177] on button "25" at bounding box center [373, 178] width 15 height 13
click at [390, 174] on td "26" at bounding box center [398, 178] width 25 height 19
click at [393, 174] on button "26" at bounding box center [398, 178] width 15 height 13
type input "**********"
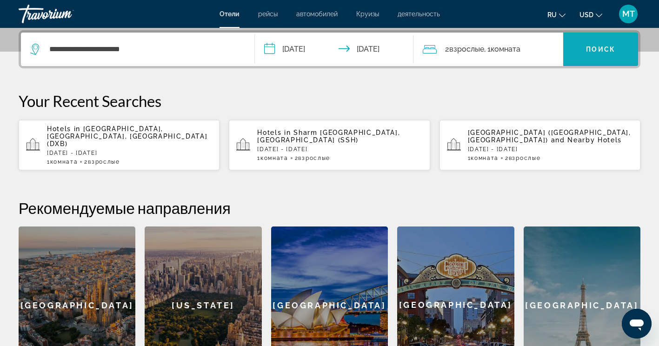
click at [571, 53] on span "Search widget" at bounding box center [600, 49] width 75 height 22
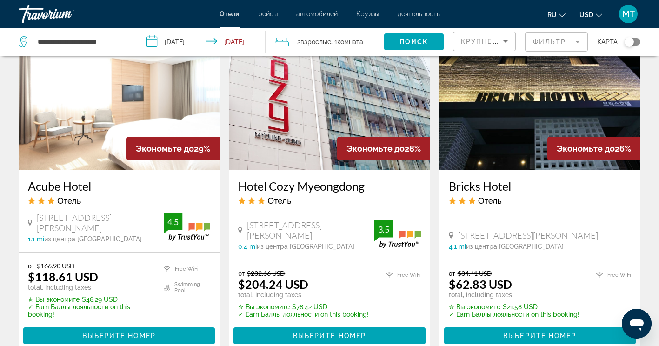
scroll to position [1176, 0]
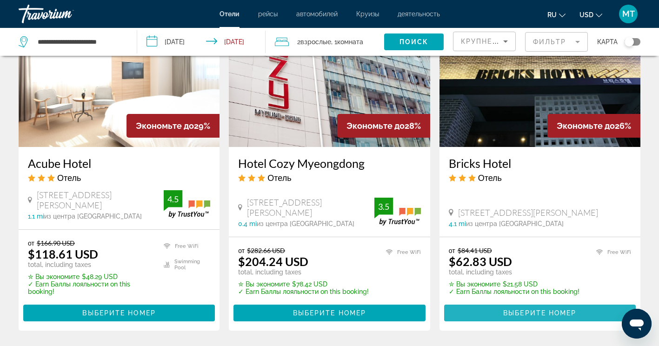
click at [528, 309] on span "Выберите номер" at bounding box center [539, 312] width 73 height 7
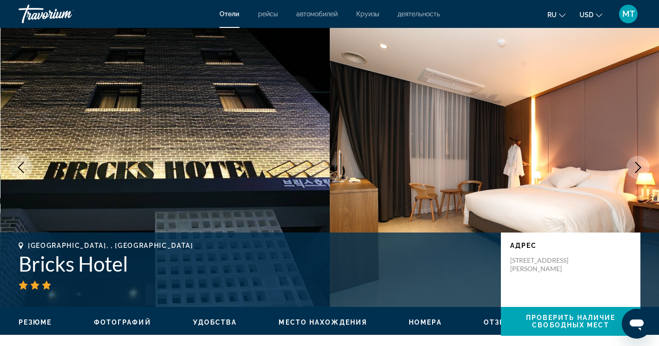
click at [643, 166] on icon "Next image" at bounding box center [637, 167] width 11 height 11
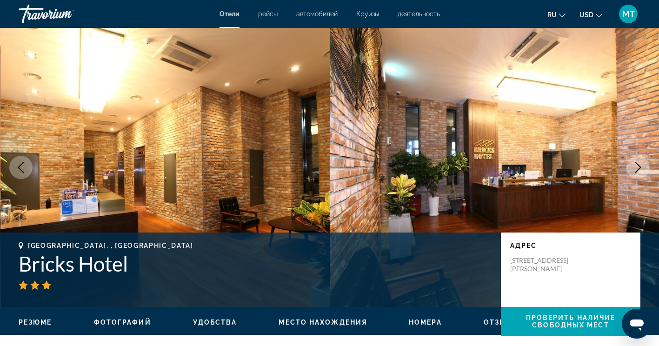
click at [643, 166] on icon "Next image" at bounding box center [637, 167] width 11 height 11
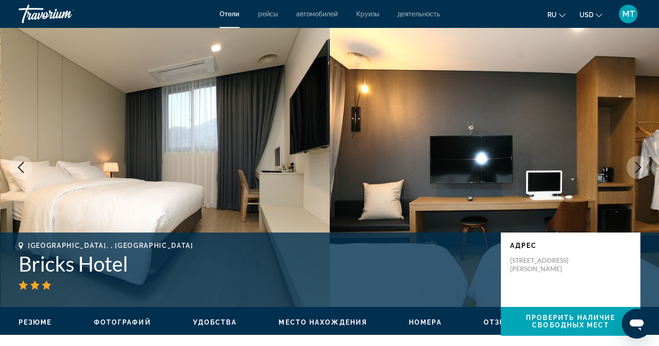
click at [643, 166] on icon "Next image" at bounding box center [637, 167] width 11 height 11
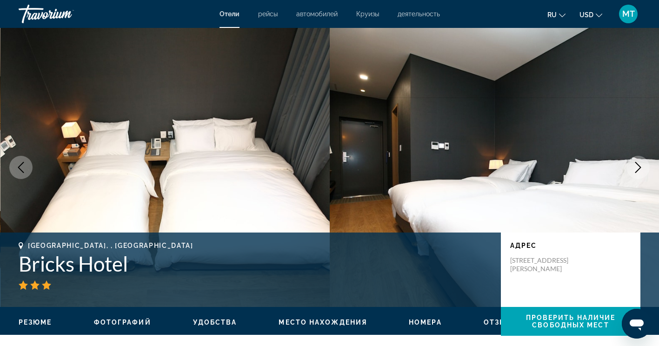
click at [643, 166] on icon "Next image" at bounding box center [637, 167] width 11 height 11
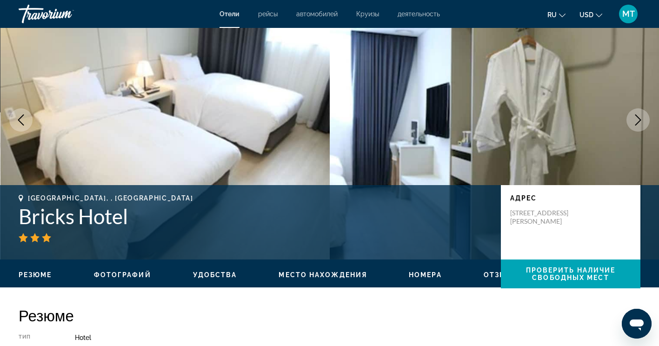
scroll to position [46, 0]
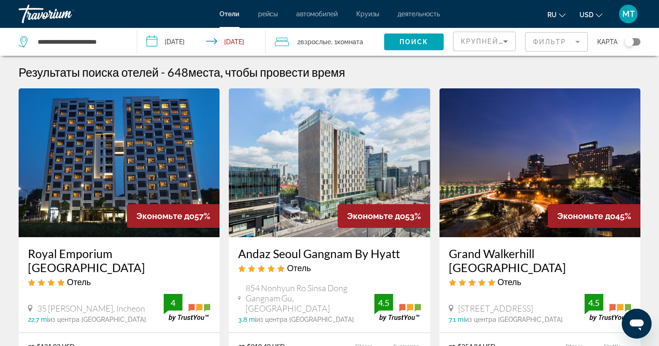
click at [238, 40] on input "**********" at bounding box center [203, 43] width 132 height 31
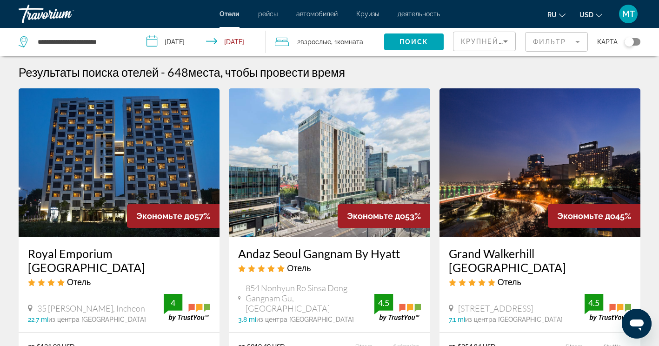
click at [168, 40] on input "**********" at bounding box center [203, 43] width 132 height 31
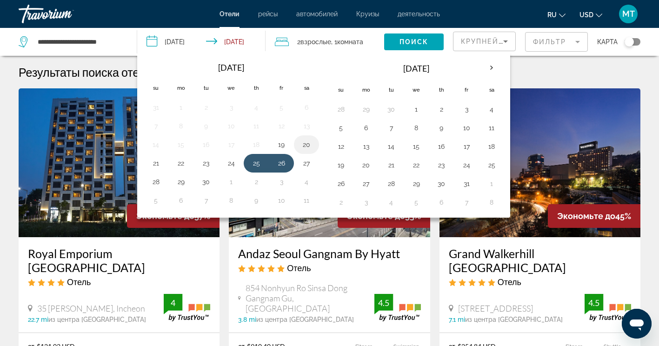
click at [300, 144] on button "20" at bounding box center [306, 144] width 15 height 13
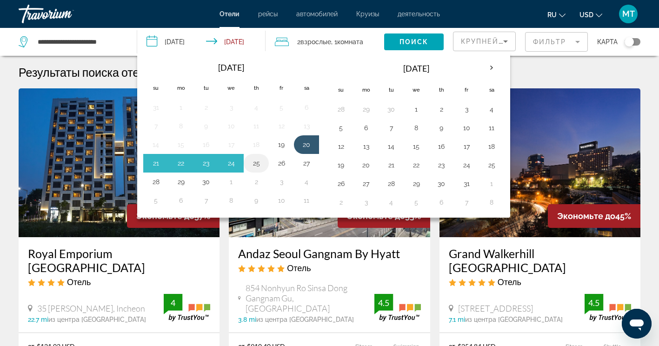
click at [251, 161] on button "25" at bounding box center [256, 163] width 15 height 13
type input "**********"
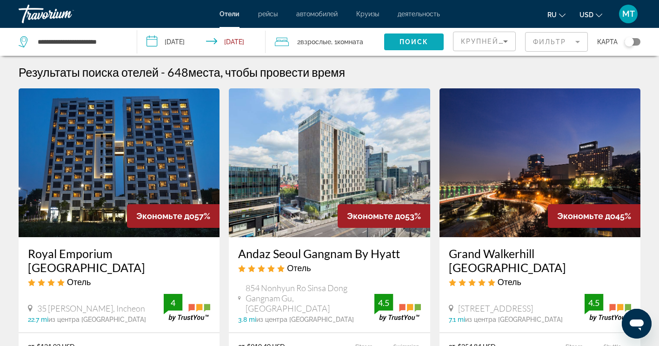
click at [424, 42] on span "Поиск" at bounding box center [413, 41] width 29 height 7
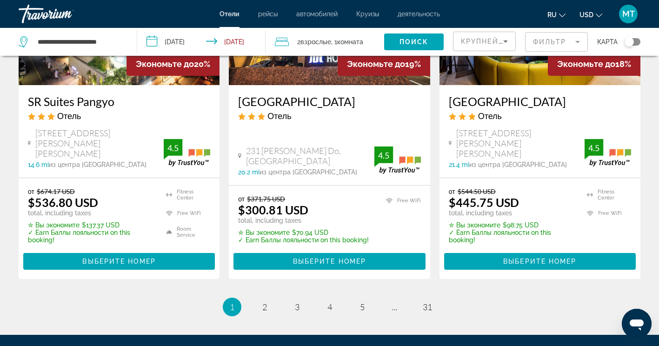
scroll to position [1209, 0]
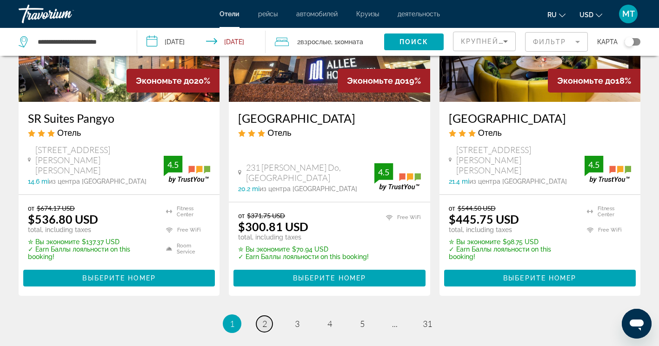
click at [259, 329] on link "page 2" at bounding box center [264, 324] width 16 height 16
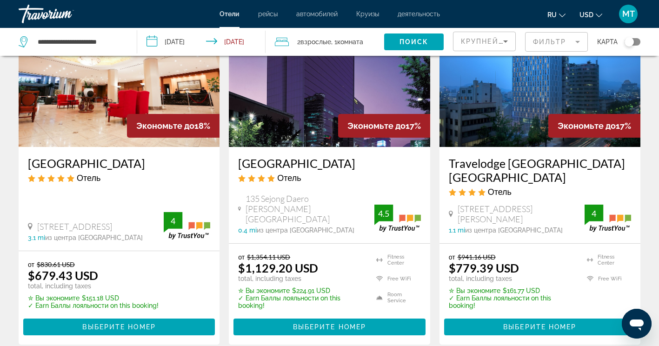
scroll to position [93, 0]
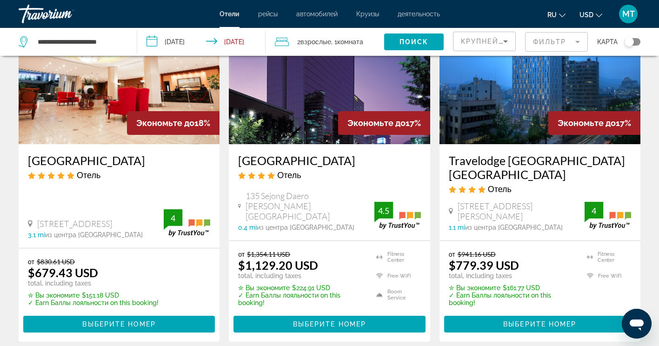
click at [432, 13] on span "деятельность" at bounding box center [418, 13] width 42 height 7
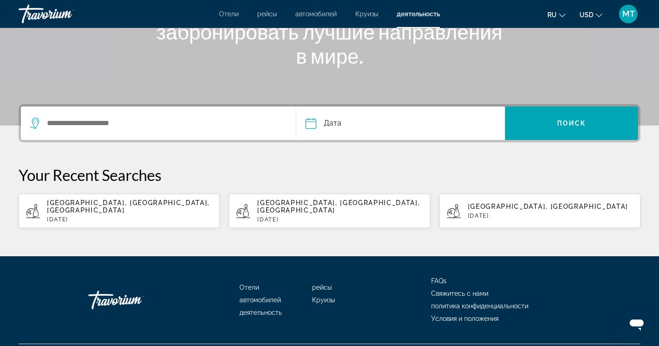
scroll to position [170, 0]
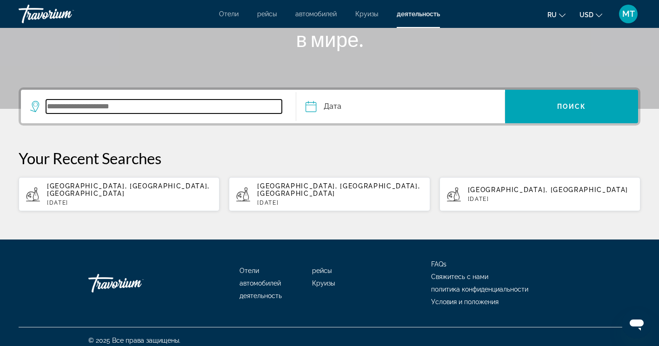
click at [152, 105] on input "Search widget" at bounding box center [164, 106] width 236 height 14
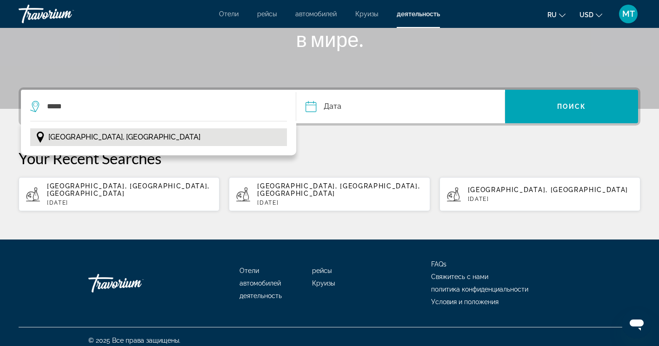
click at [55, 138] on span "[GEOGRAPHIC_DATA], [GEOGRAPHIC_DATA]" at bounding box center [124, 137] width 152 height 13
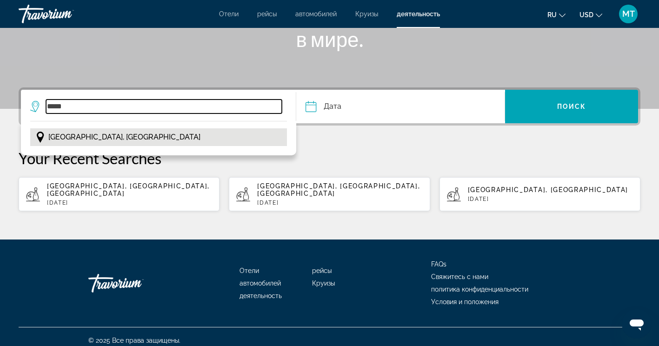
type input "**********"
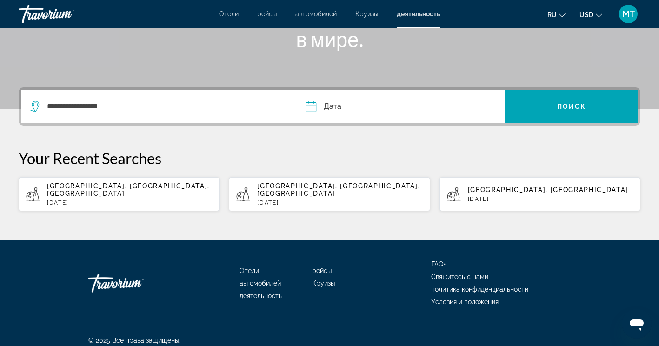
click at [368, 111] on input "Date" at bounding box center [354, 108] width 103 height 36
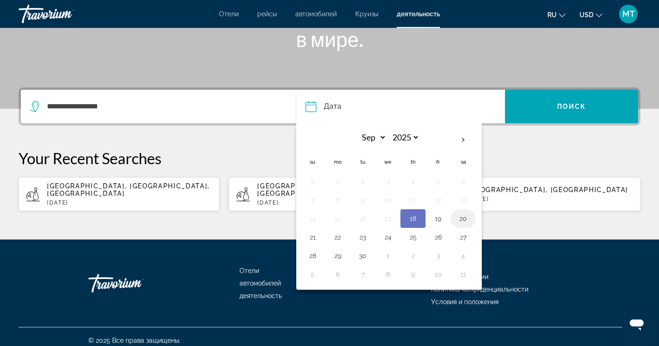
click at [461, 222] on button "20" at bounding box center [463, 218] width 15 height 13
type input "**********"
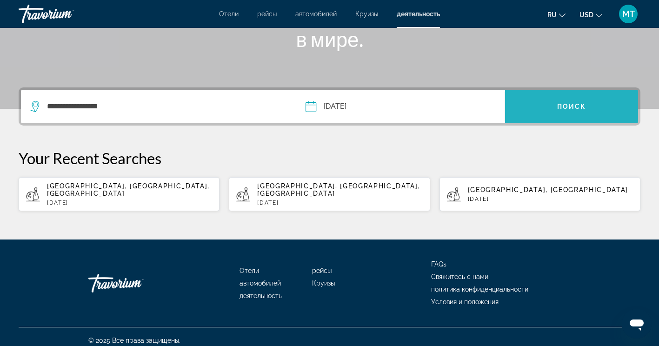
click at [594, 110] on span "Search widget" at bounding box center [571, 106] width 133 height 22
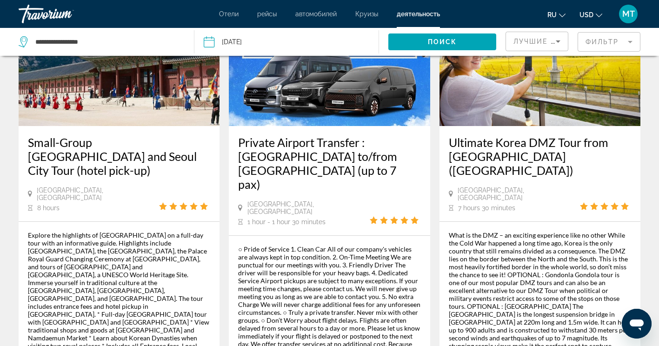
scroll to position [1069, 0]
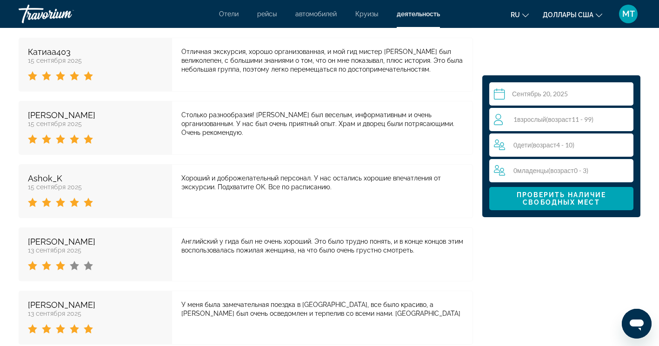
scroll to position [2603, 0]
